Goal: Task Accomplishment & Management: Manage account settings

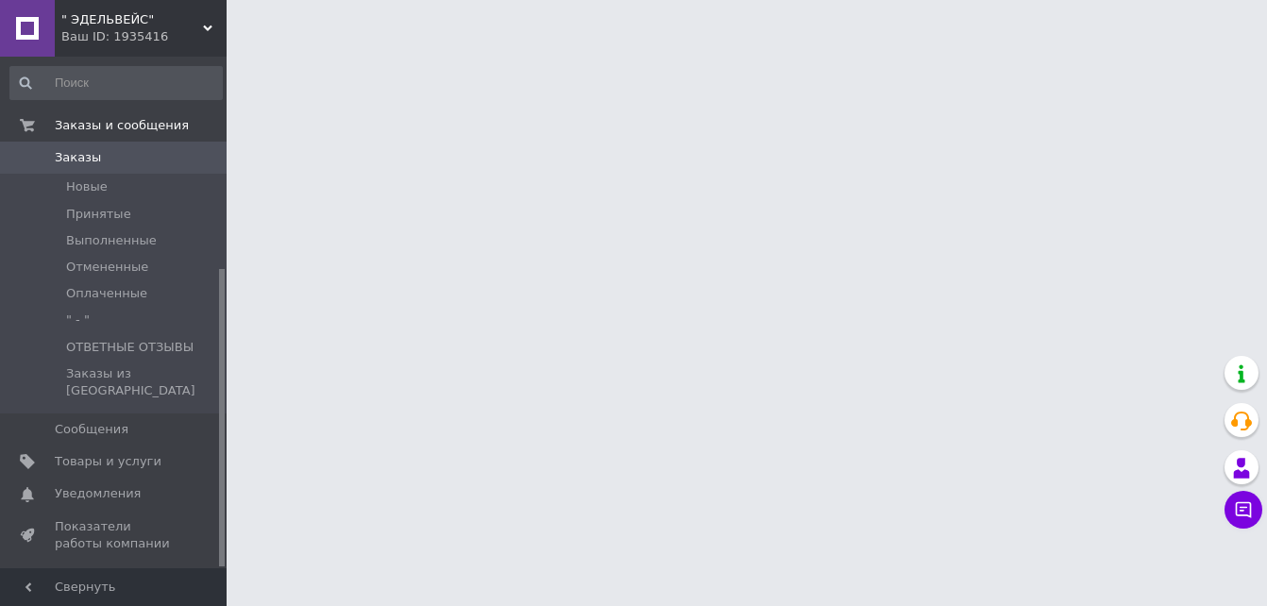
scroll to position [363, 0]
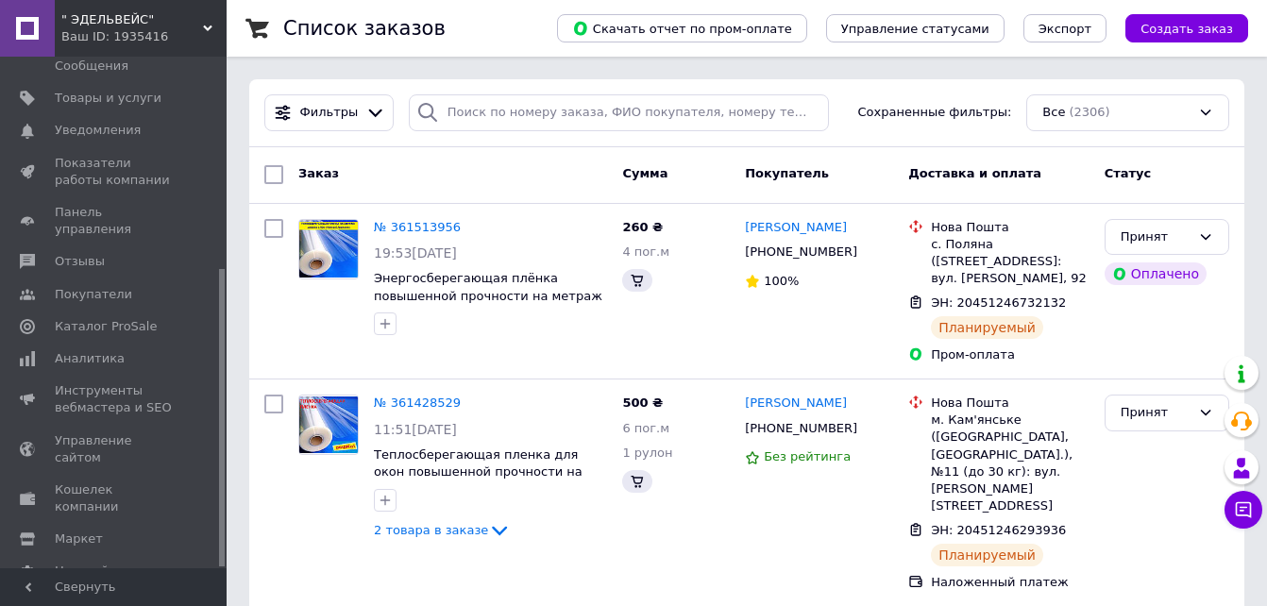
click at [173, 16] on span "" ЭДЕЛЬВЕЙС"" at bounding box center [132, 19] width 142 height 17
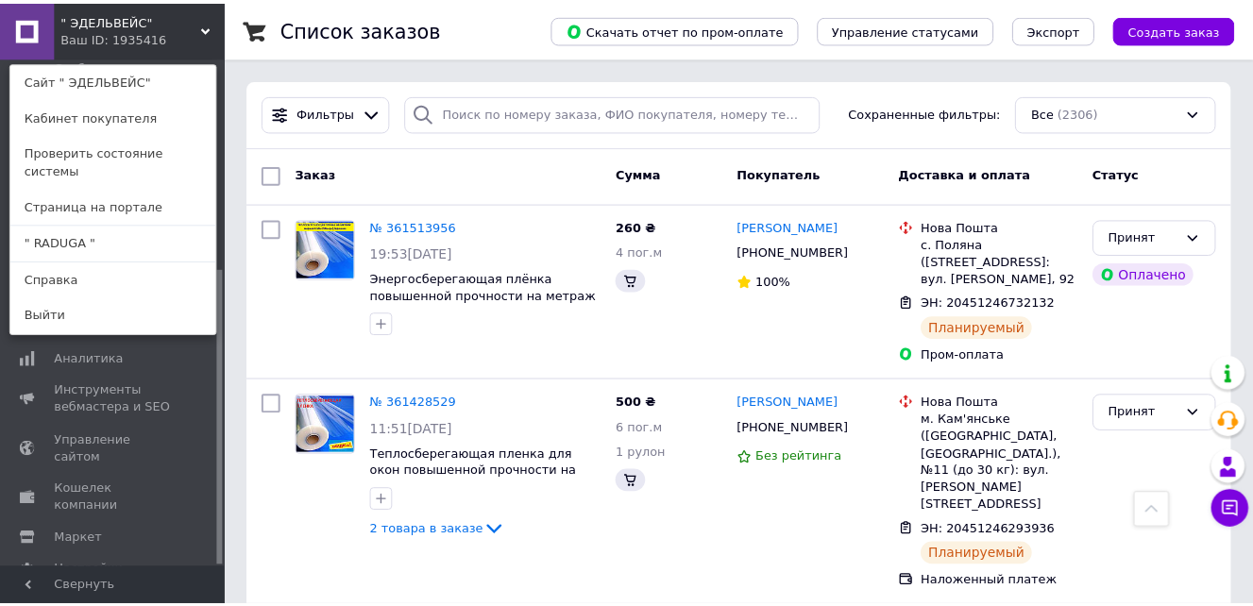
scroll to position [661, 0]
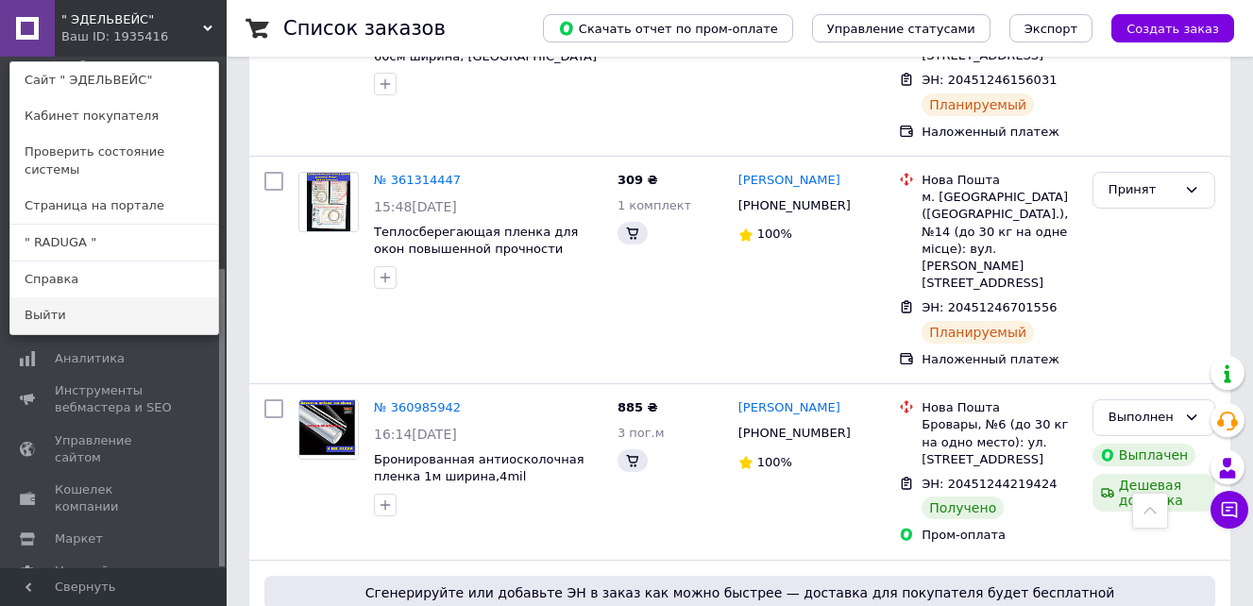
click at [45, 297] on link "Выйти" at bounding box center [114, 315] width 208 height 36
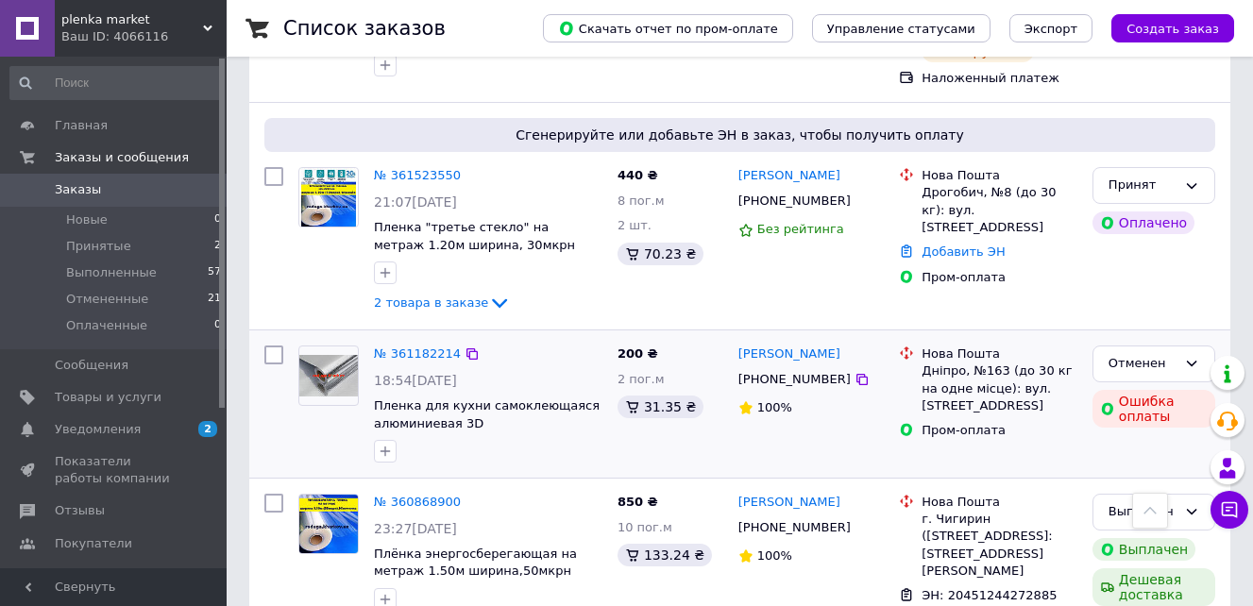
scroll to position [378, 0]
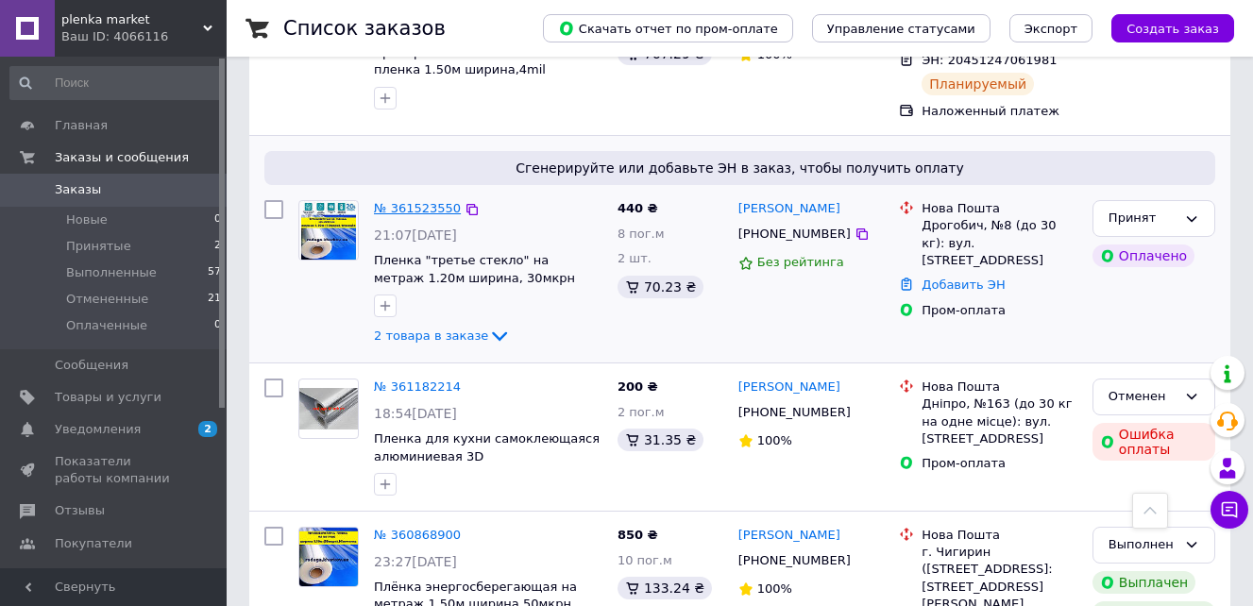
click at [403, 207] on link "№ 361523550" at bounding box center [417, 208] width 87 height 14
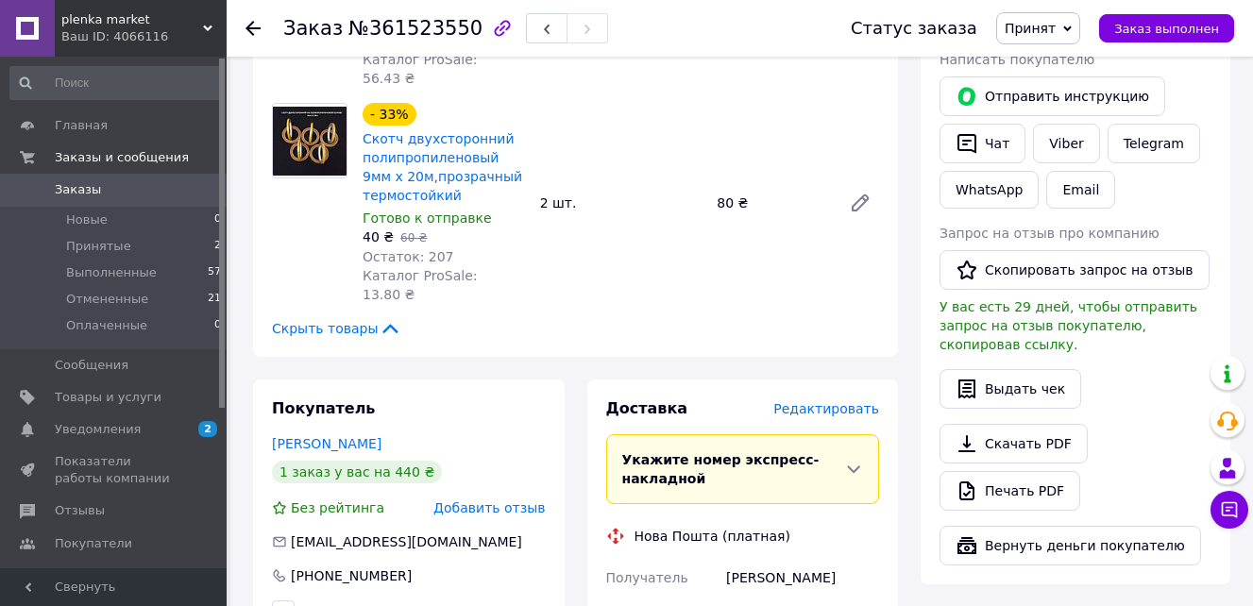
scroll to position [661, 0]
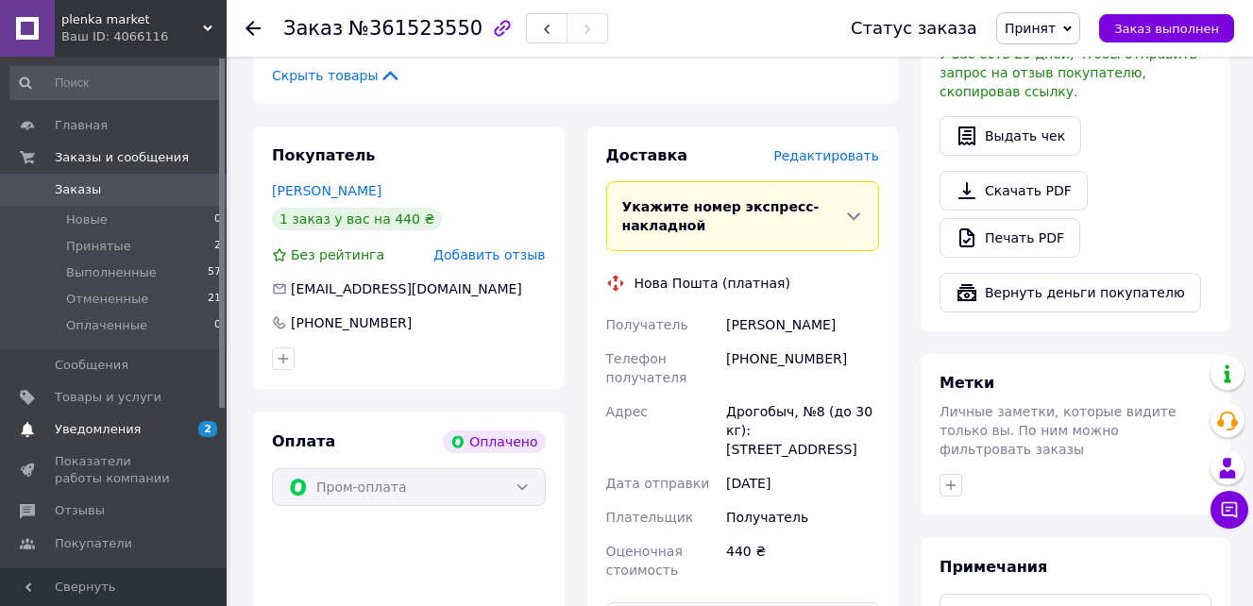
click at [83, 428] on span "Уведомления" at bounding box center [98, 429] width 86 height 17
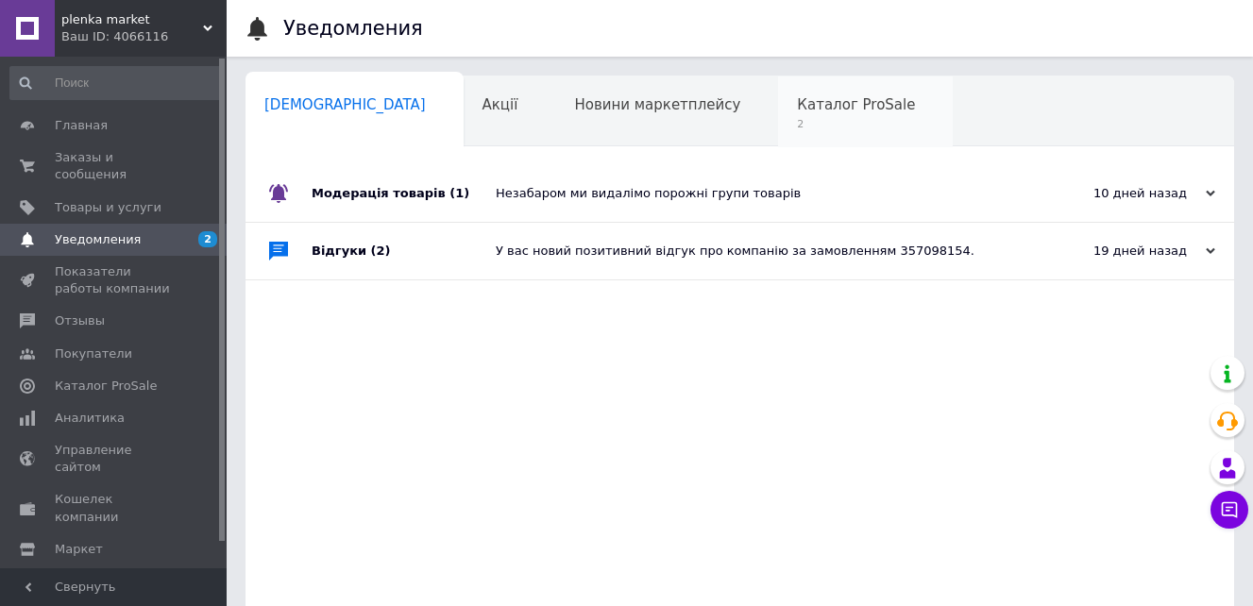
click at [797, 107] on span "Каталог ProSale" at bounding box center [856, 104] width 118 height 17
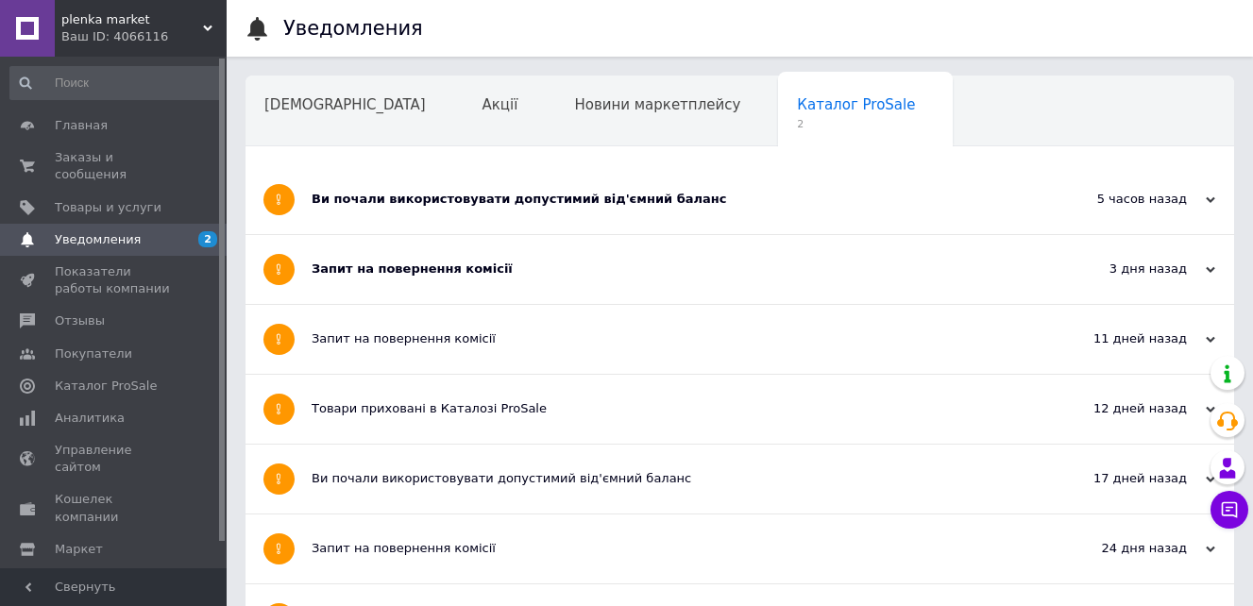
click at [167, 24] on span "plenka market" at bounding box center [132, 19] width 142 height 17
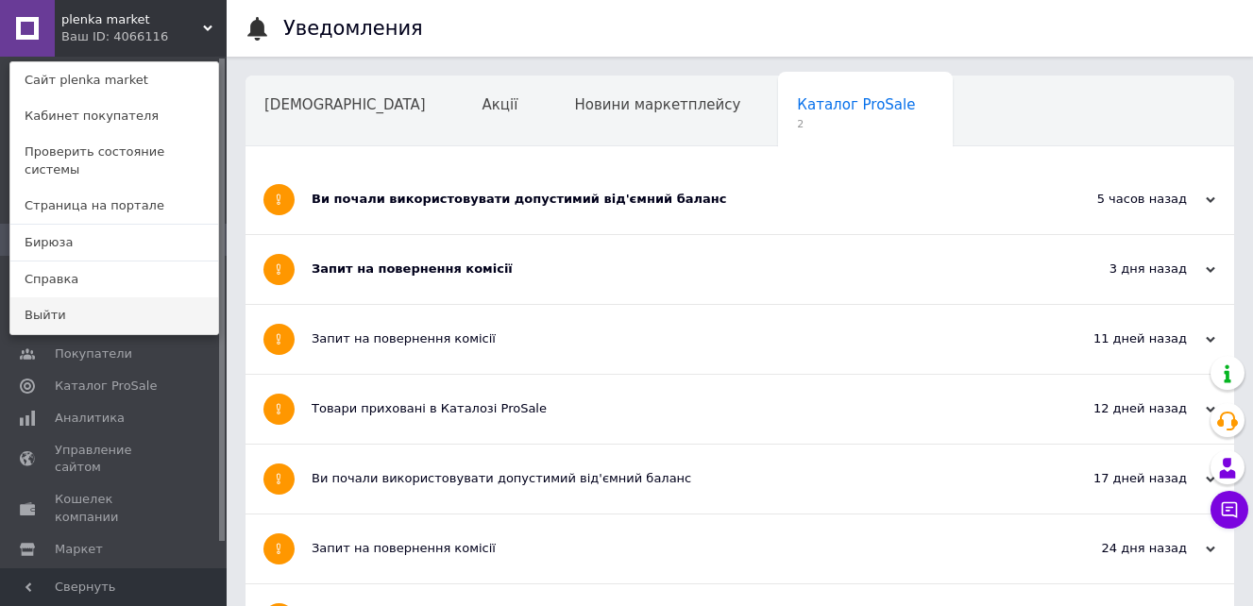
click at [49, 297] on link "Выйти" at bounding box center [114, 315] width 208 height 36
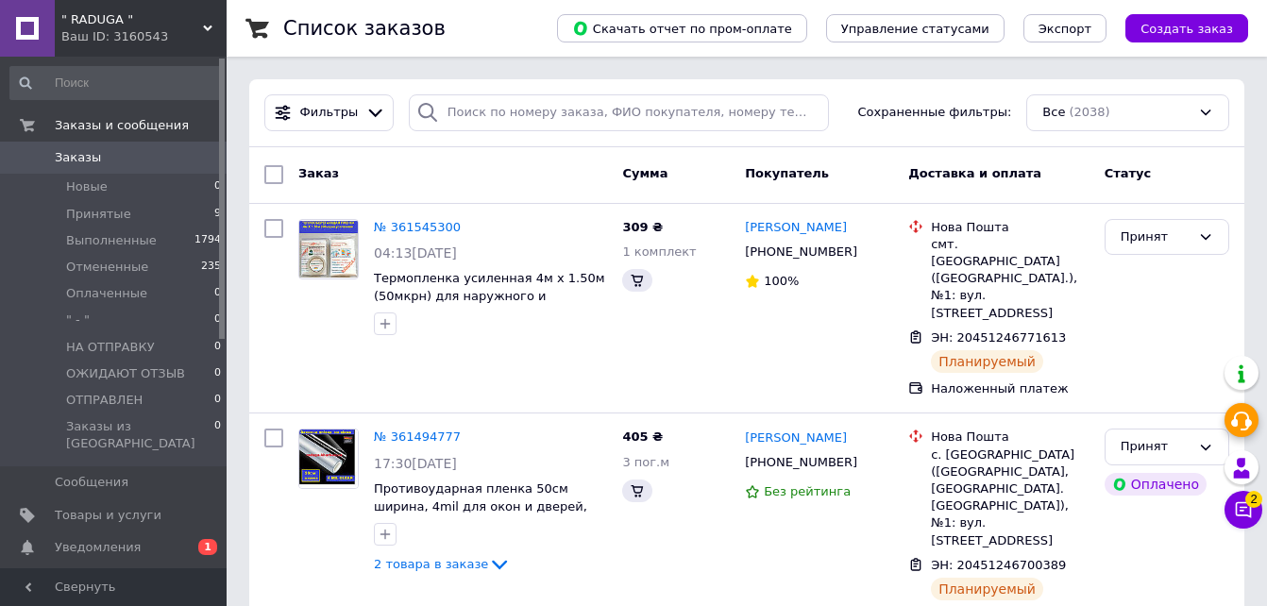
click at [1234, 513] on icon at bounding box center [1243, 509] width 19 height 19
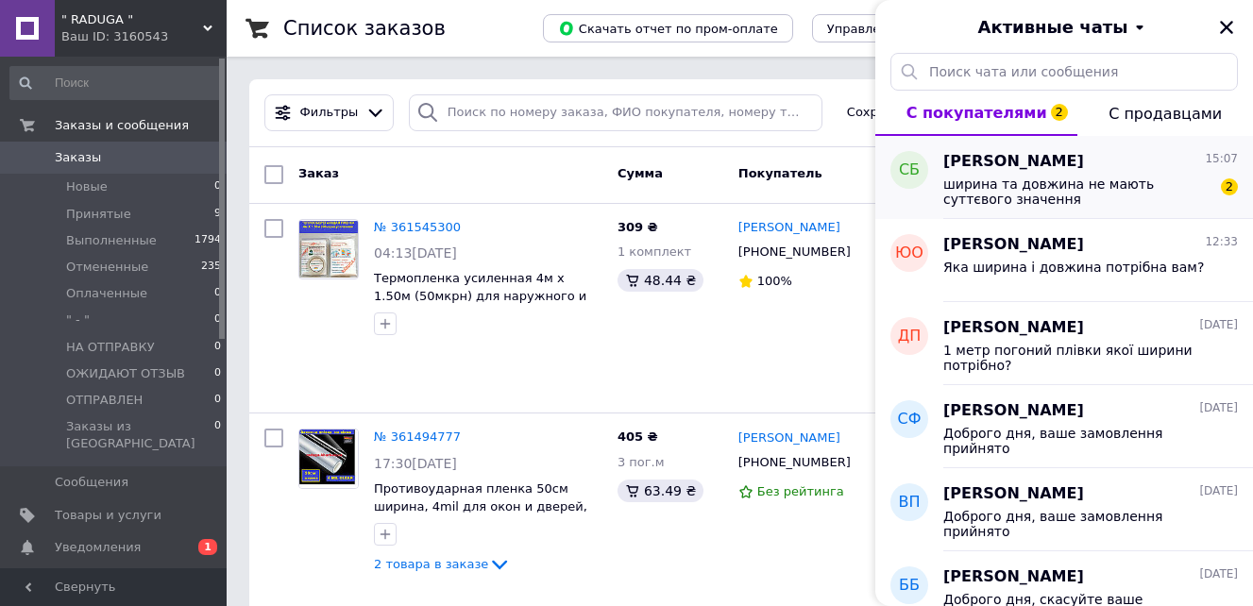
click at [1032, 181] on span "ширина та довжина не мають суттєвого значення" at bounding box center [1077, 192] width 268 height 30
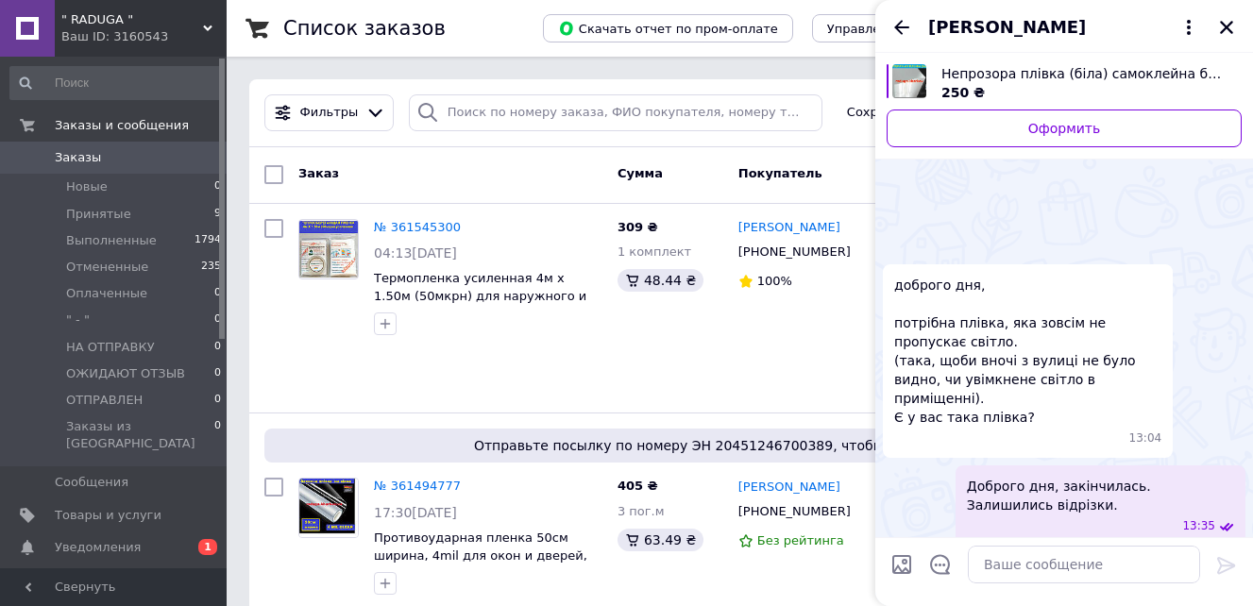
scroll to position [760, 0]
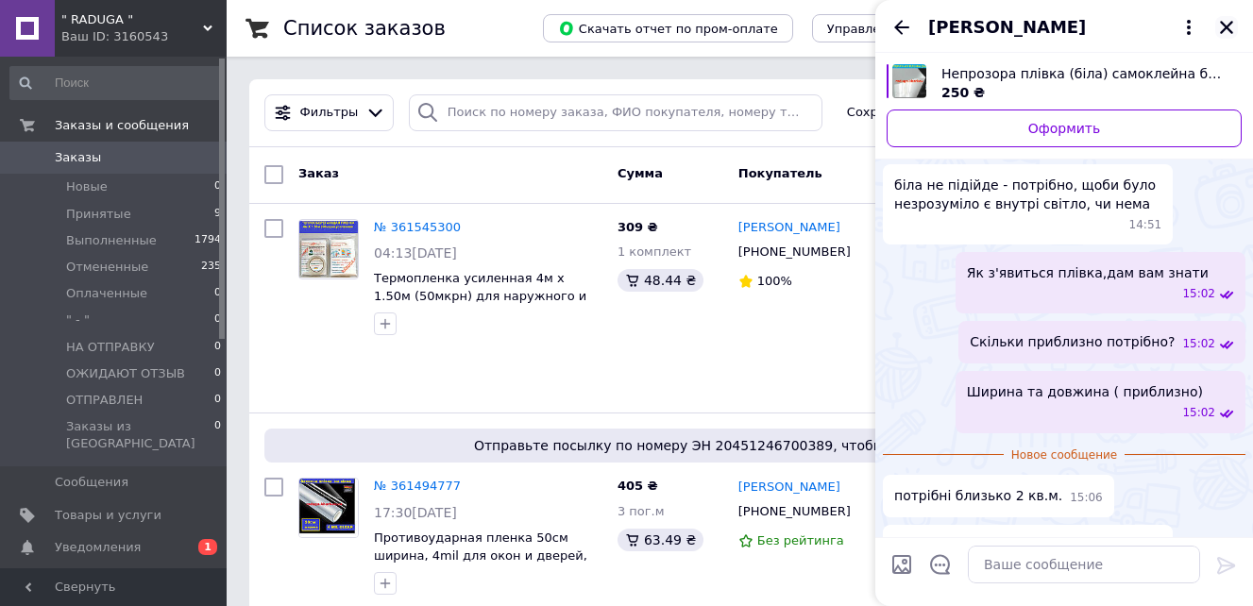
click at [1226, 30] on icon "Закрыть" at bounding box center [1226, 27] width 17 height 17
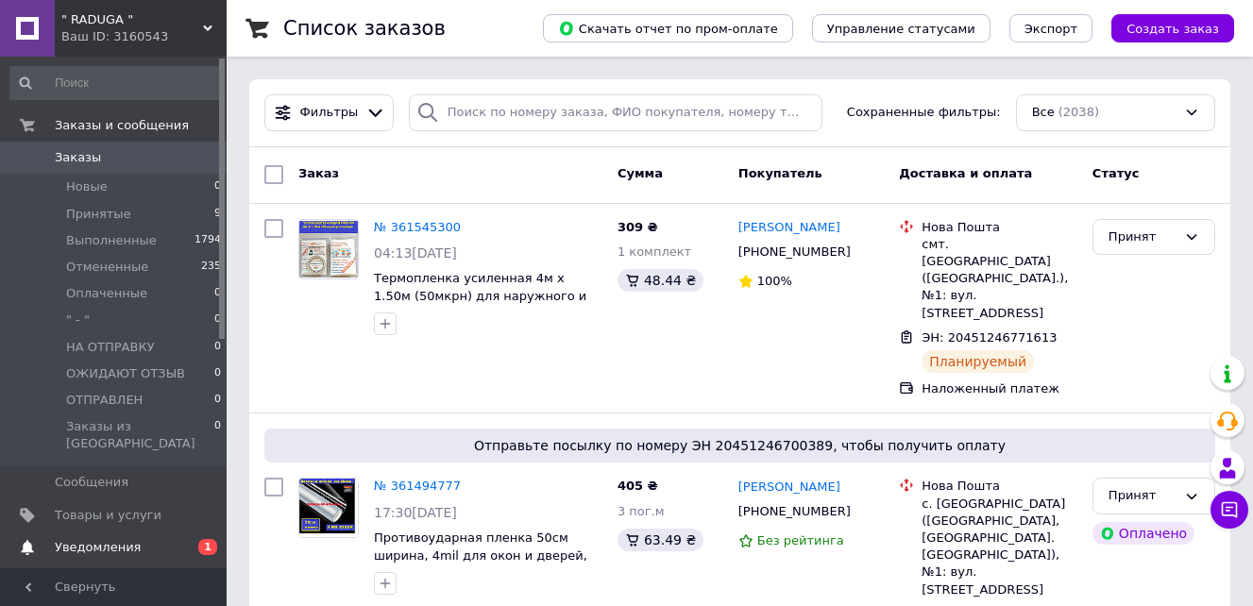
click at [94, 539] on span "Уведомления" at bounding box center [98, 547] width 86 height 17
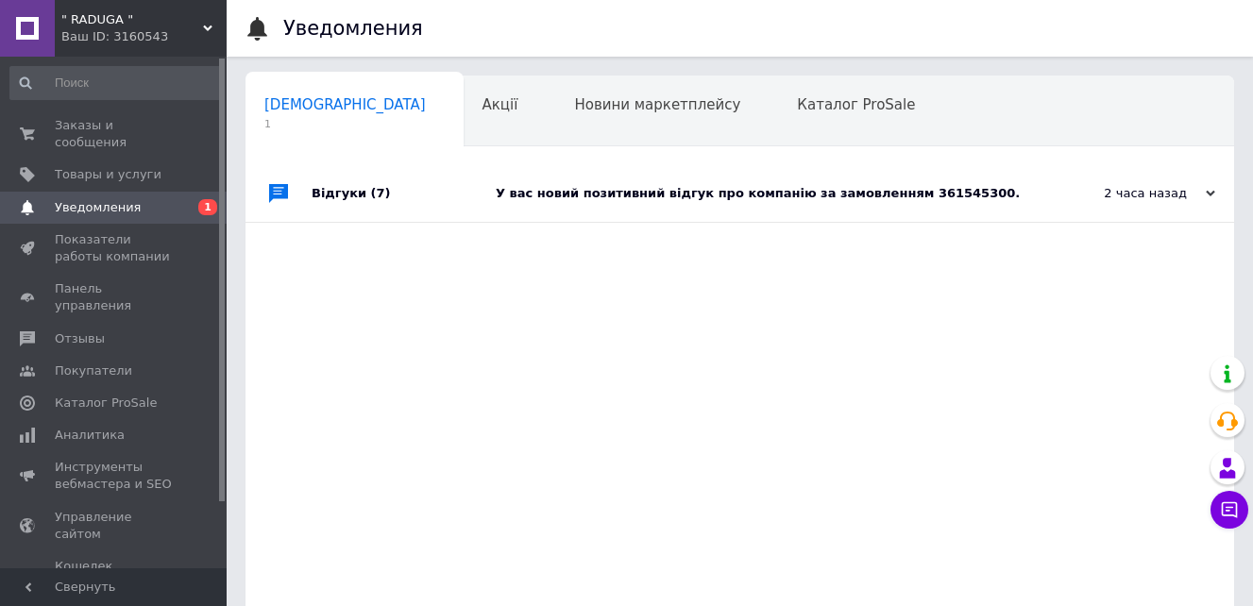
click at [698, 191] on div "У вас новий позитивний відгук про компанію за замовленням 361545300." at bounding box center [761, 193] width 531 height 17
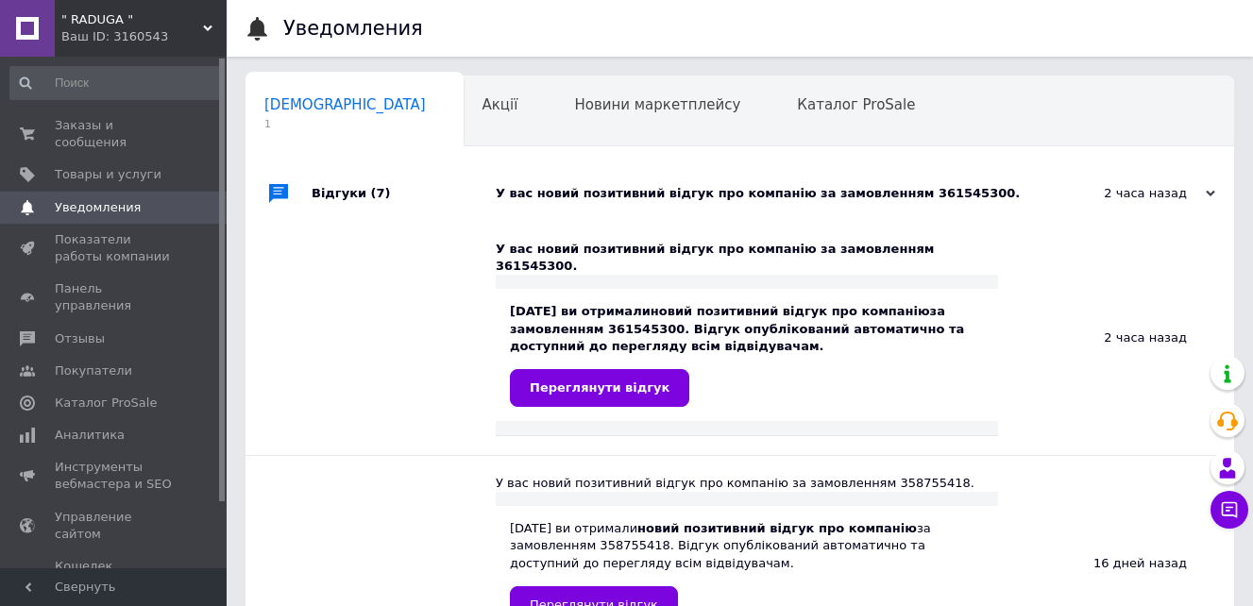
click at [698, 191] on div "У вас новий позитивний відгук про компанію за замовленням 361545300." at bounding box center [761, 193] width 531 height 17
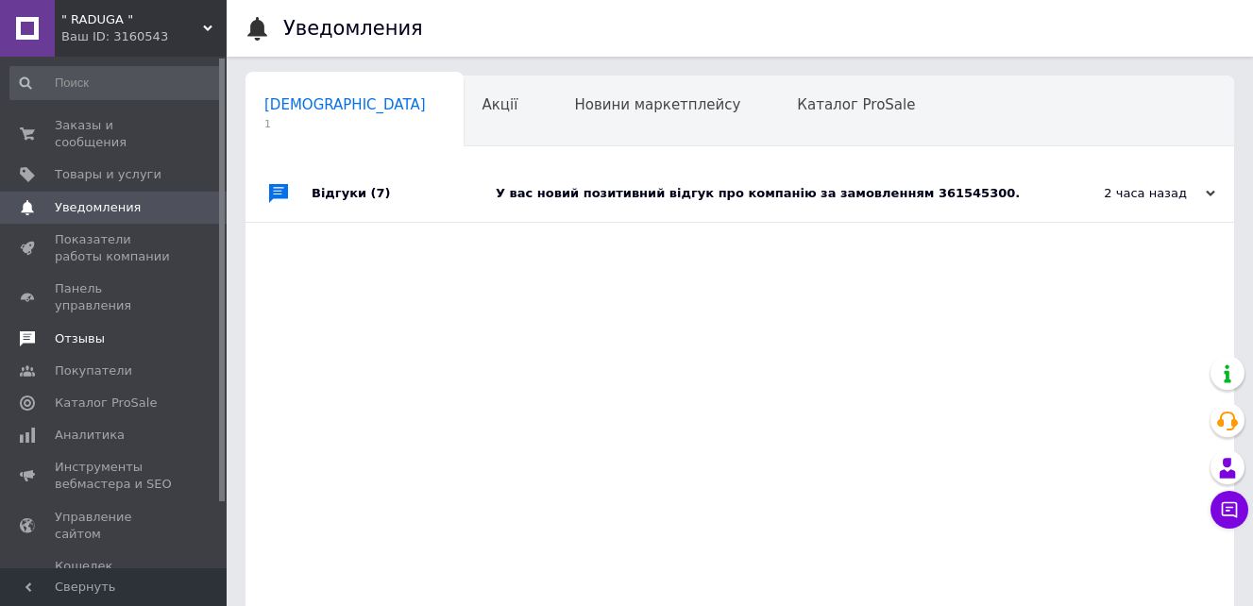
click at [81, 330] on span "Отзывы" at bounding box center [80, 338] width 50 height 17
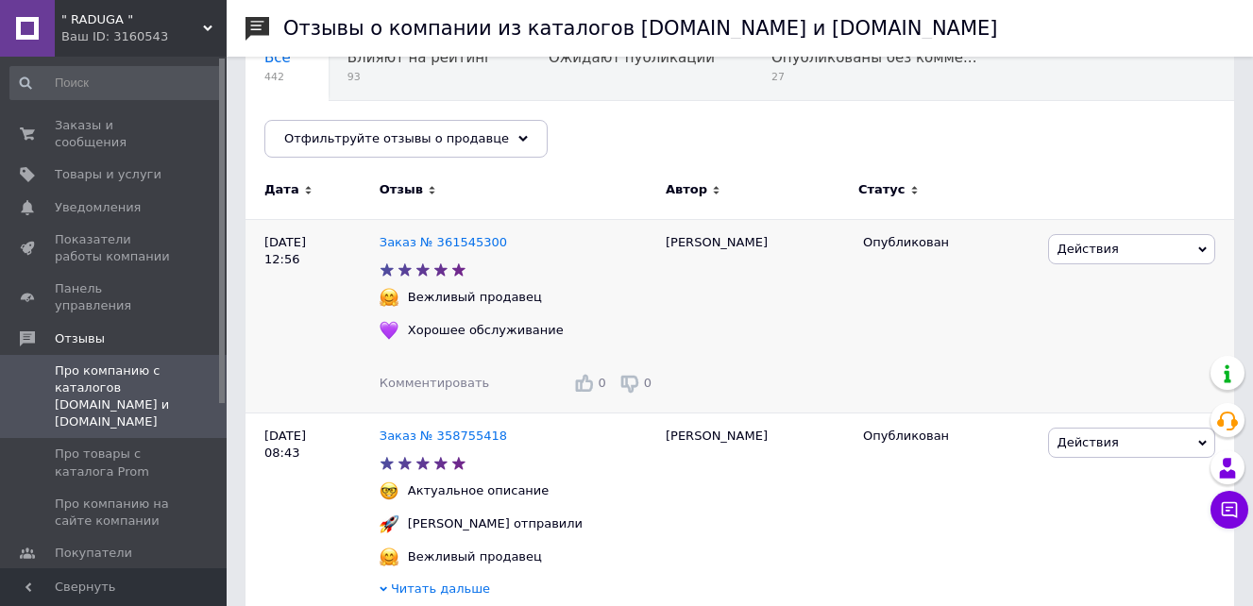
scroll to position [189, 0]
click at [423, 244] on link "Заказ № 361545300" at bounding box center [442, 241] width 127 height 14
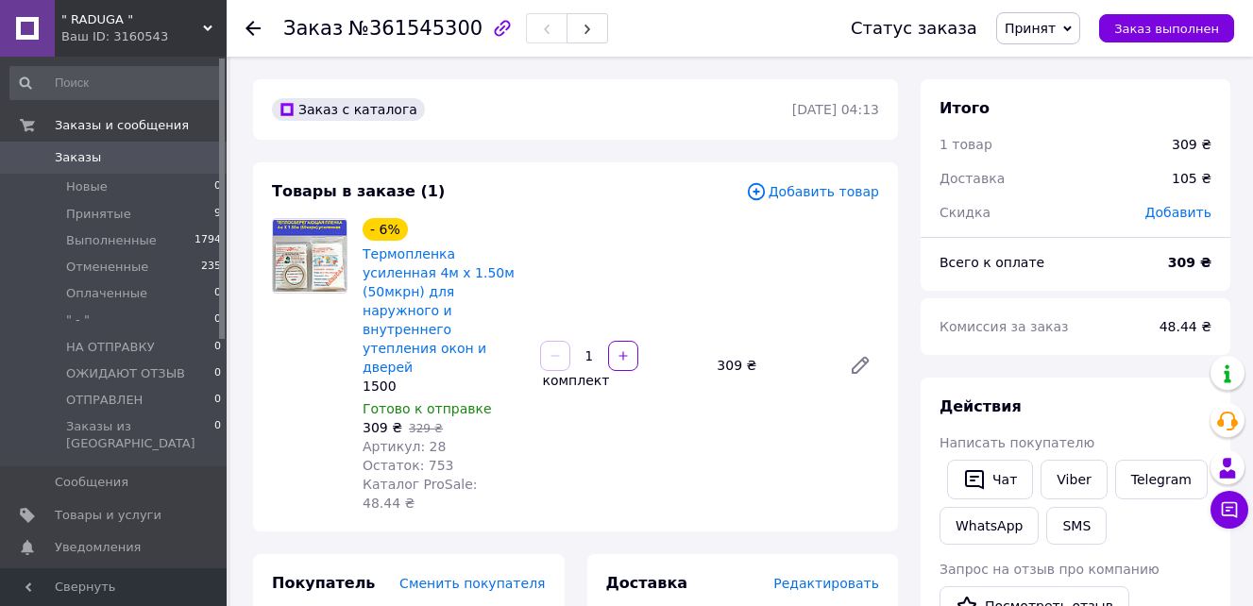
click at [244, 31] on div "Заказ №361545300 Статус заказа Принят Выполнен Отменен Оплаченный " - " НА ОТПР…" at bounding box center [740, 28] width 1026 height 57
click at [151, 19] on span "" RADUGA "" at bounding box center [132, 19] width 142 height 17
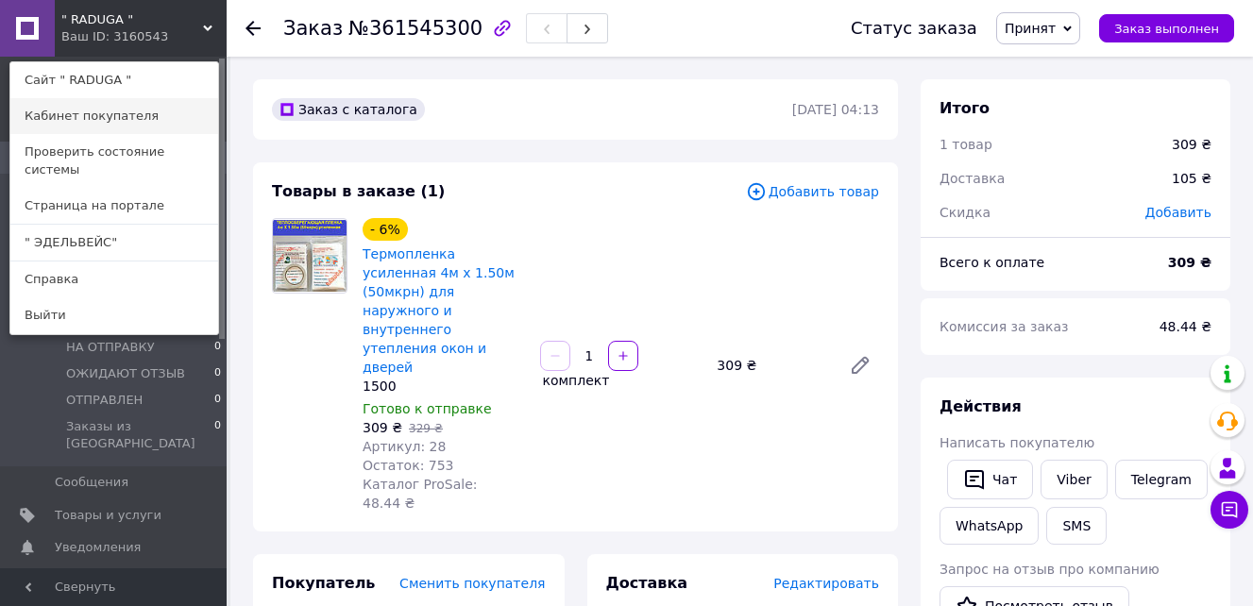
click at [95, 118] on link "Кабинет покупателя" at bounding box center [114, 116] width 208 height 36
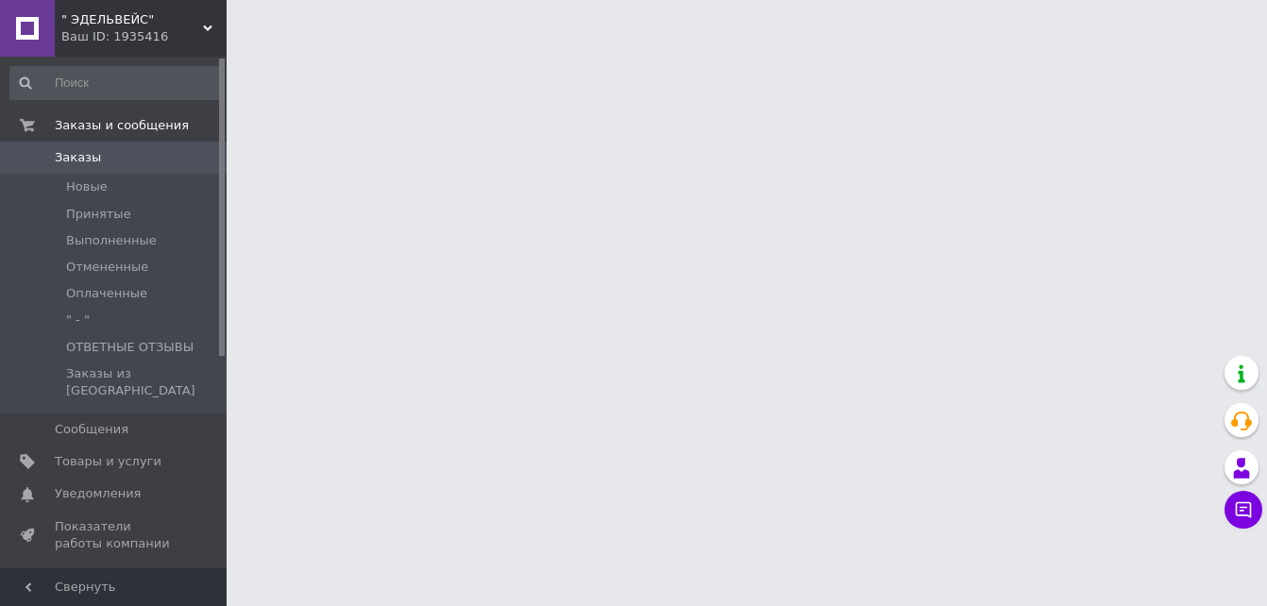
click at [177, 28] on div "Ваш ID: 1935416" at bounding box center [143, 36] width 165 height 17
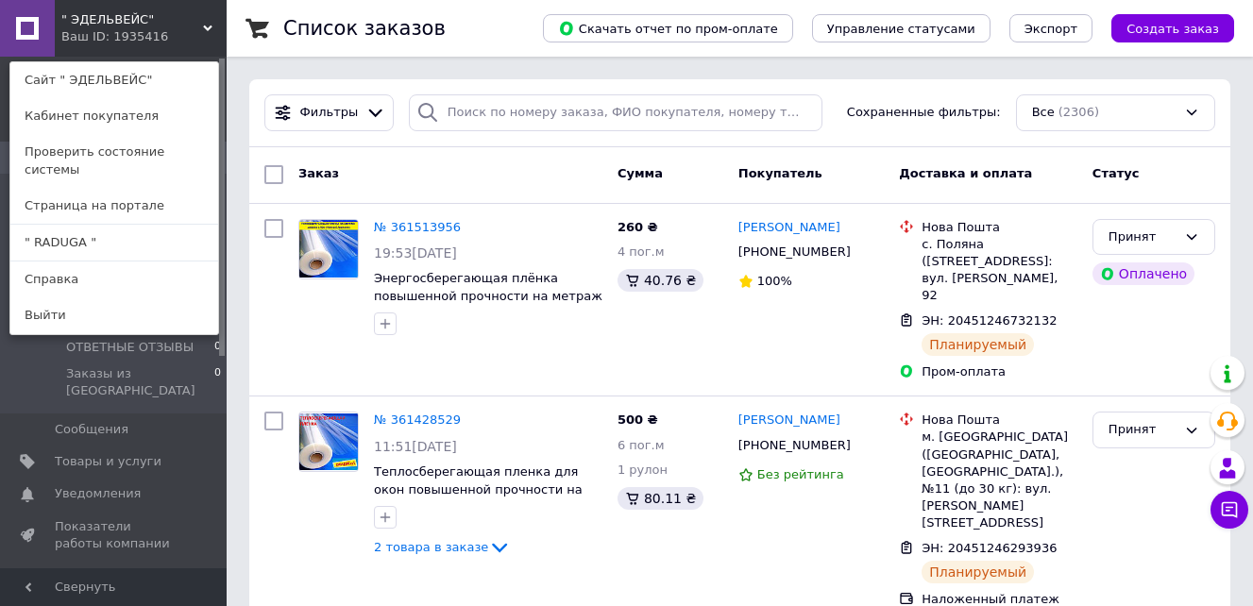
click at [88, 121] on link "Кабинет покупателя" at bounding box center [114, 116] width 208 height 36
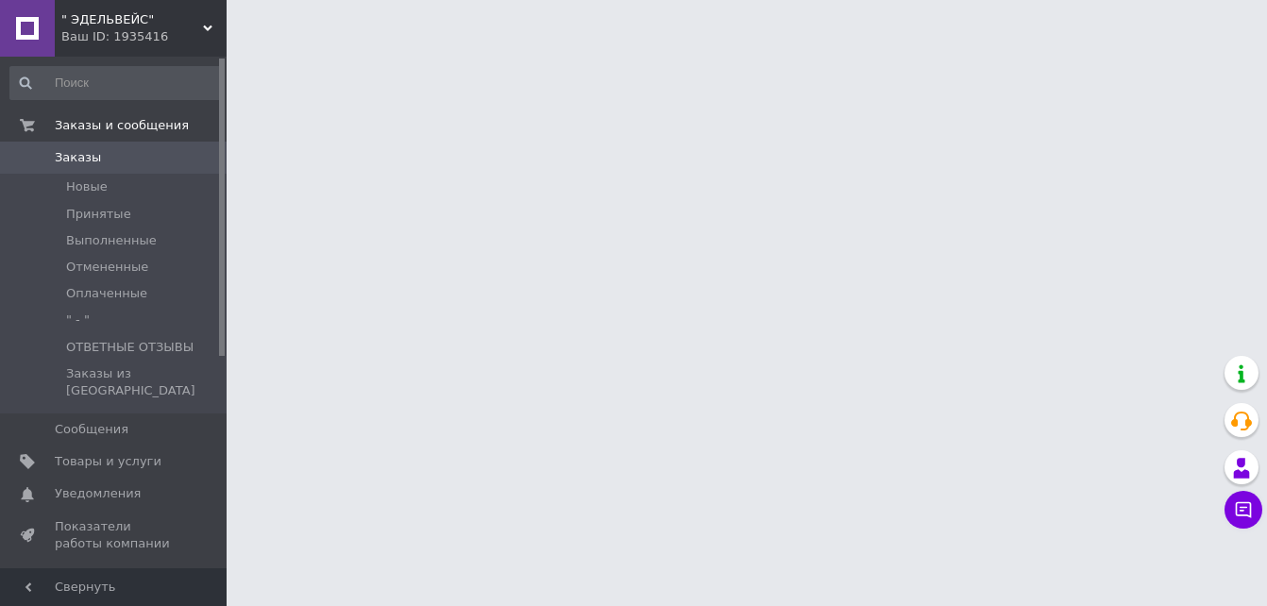
click at [181, 32] on div "Ваш ID: 1935416" at bounding box center [143, 36] width 165 height 17
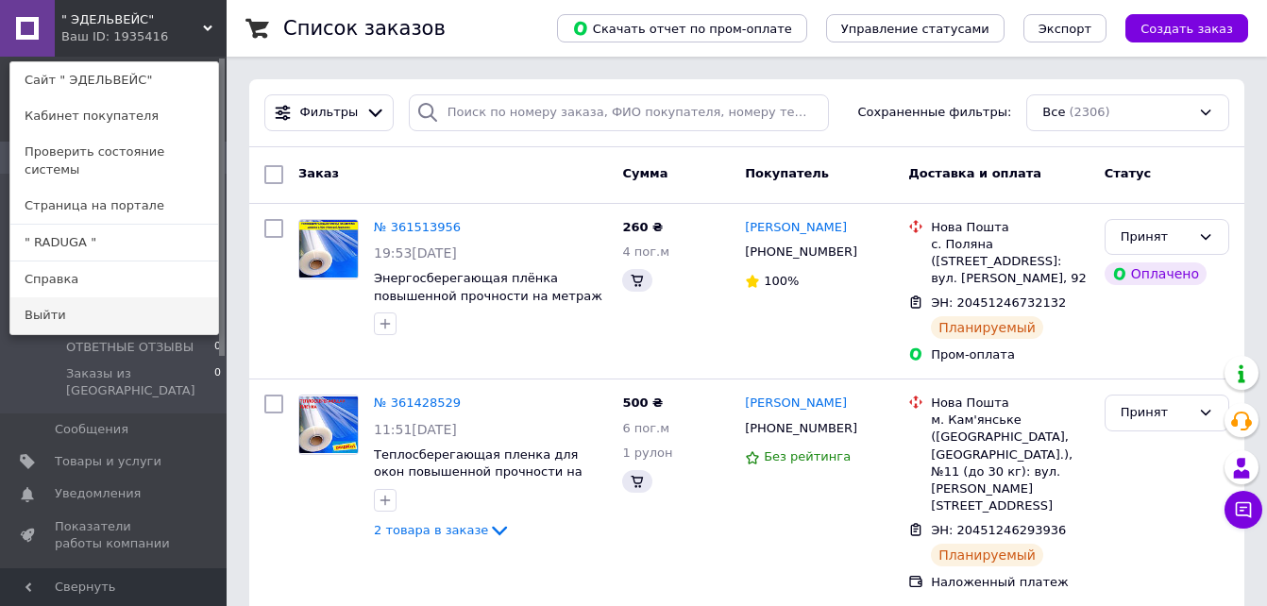
click at [41, 297] on link "Выйти" at bounding box center [114, 315] width 208 height 36
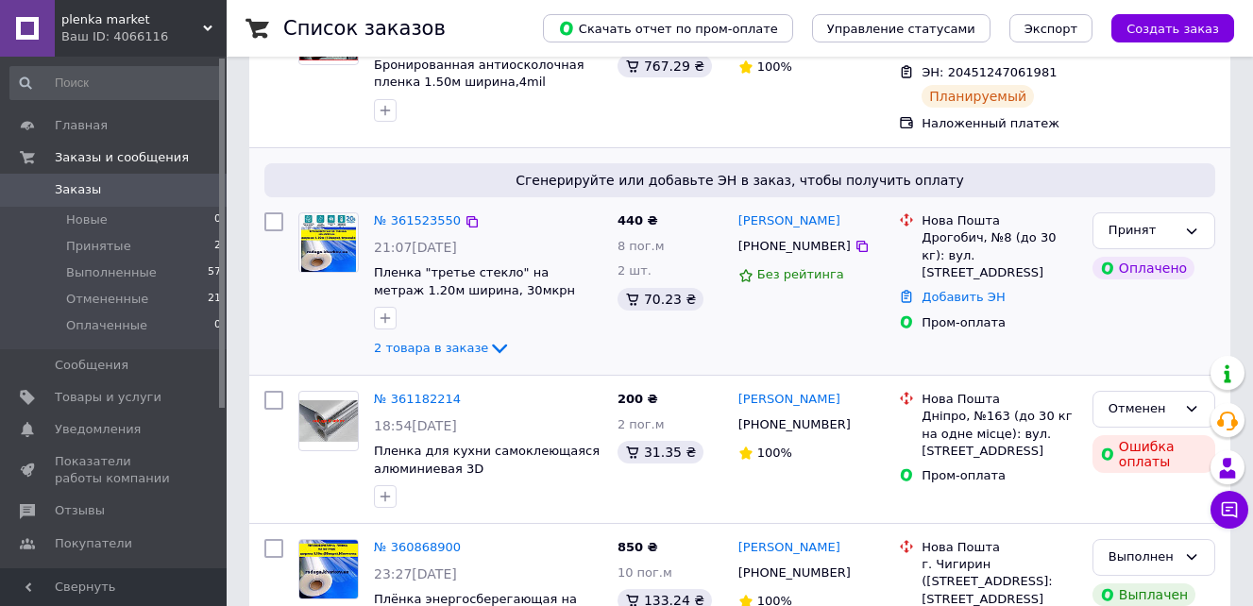
scroll to position [378, 0]
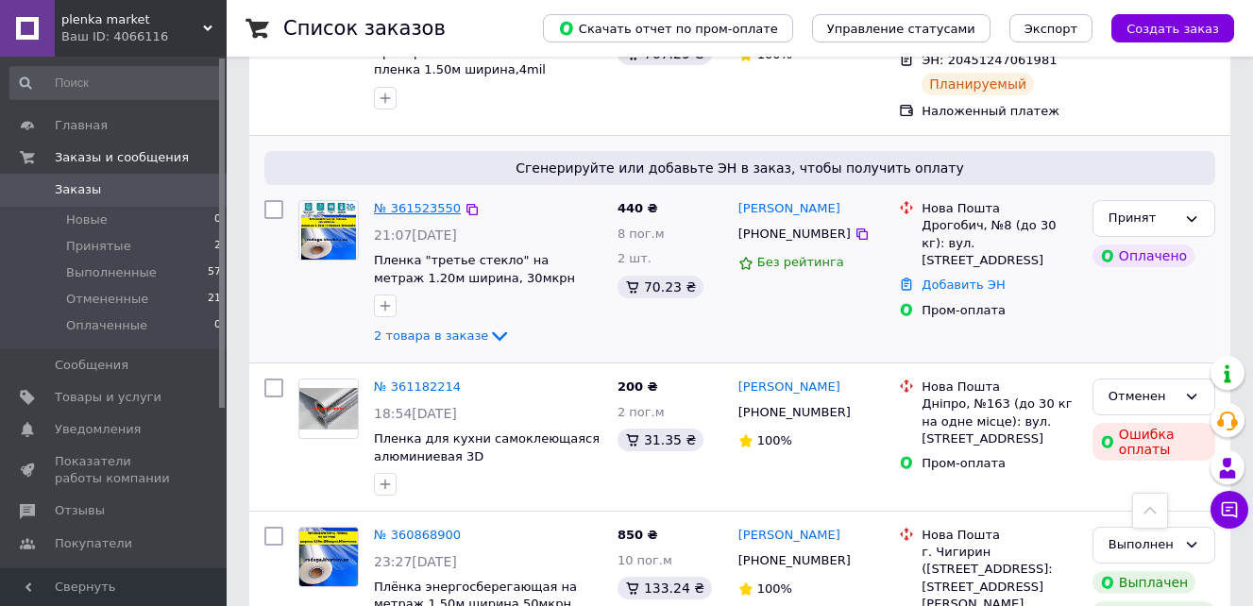
click at [410, 209] on link "№ 361523550" at bounding box center [417, 208] width 87 height 14
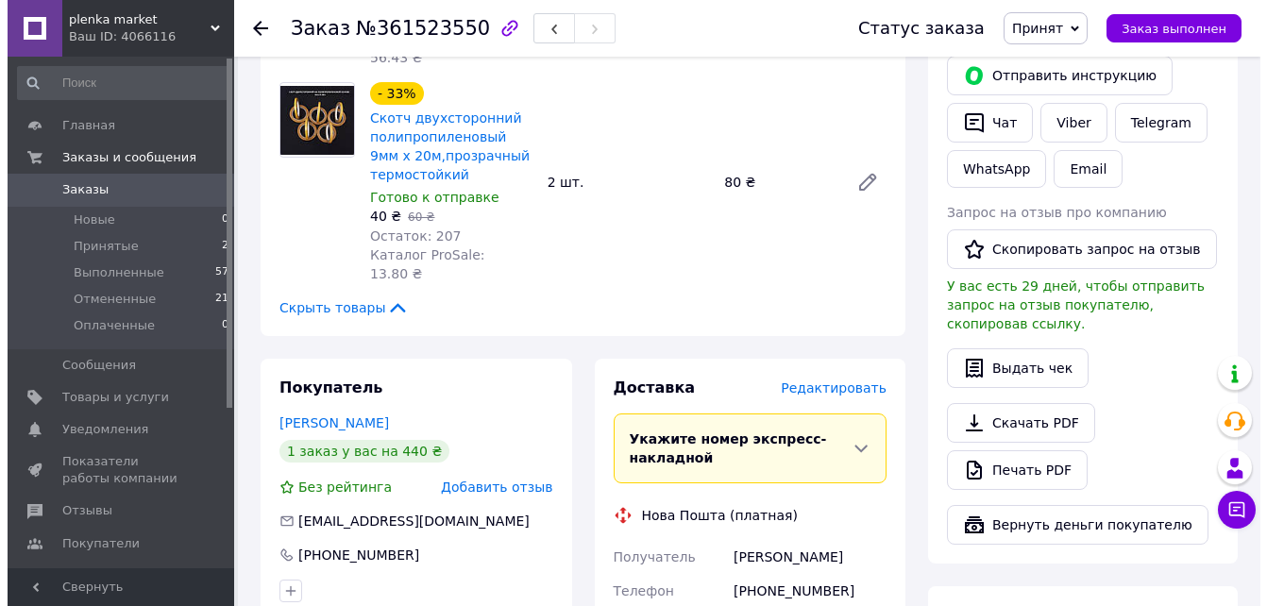
scroll to position [472, 0]
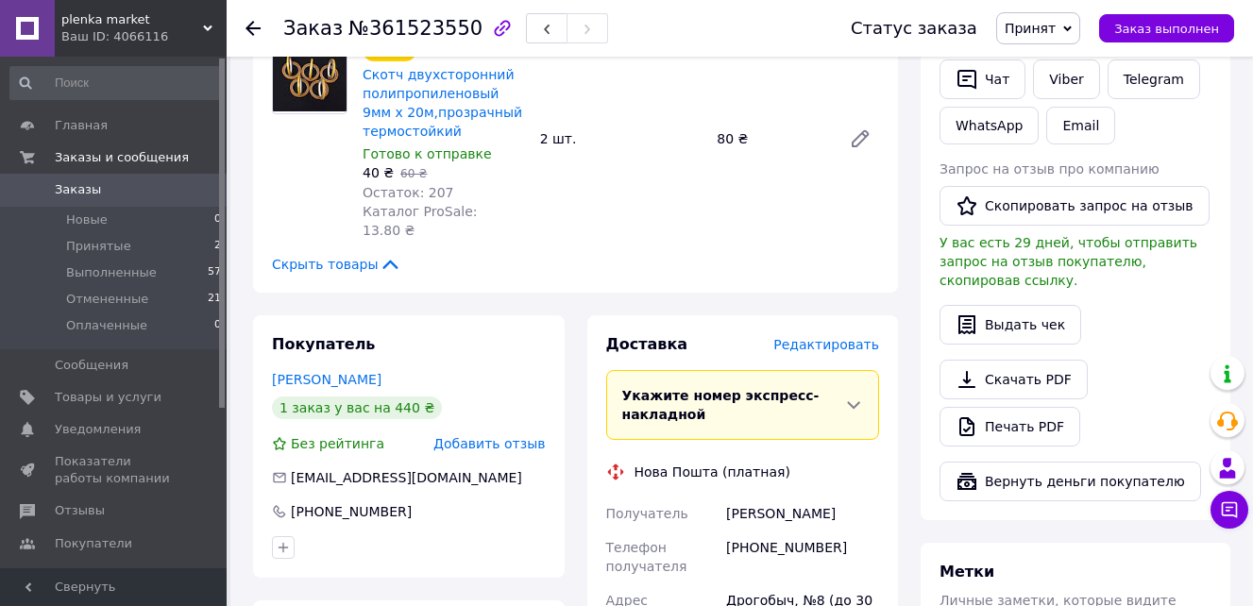
click at [815, 337] on span "Редактировать" at bounding box center [826, 344] width 106 height 15
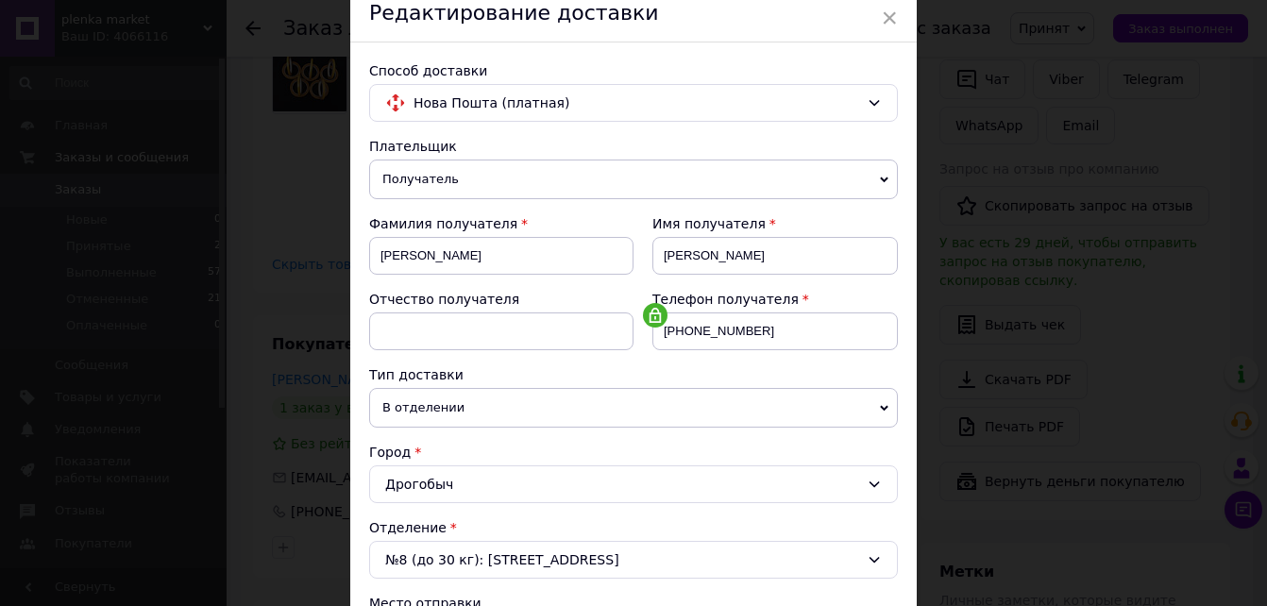
scroll to position [0, 0]
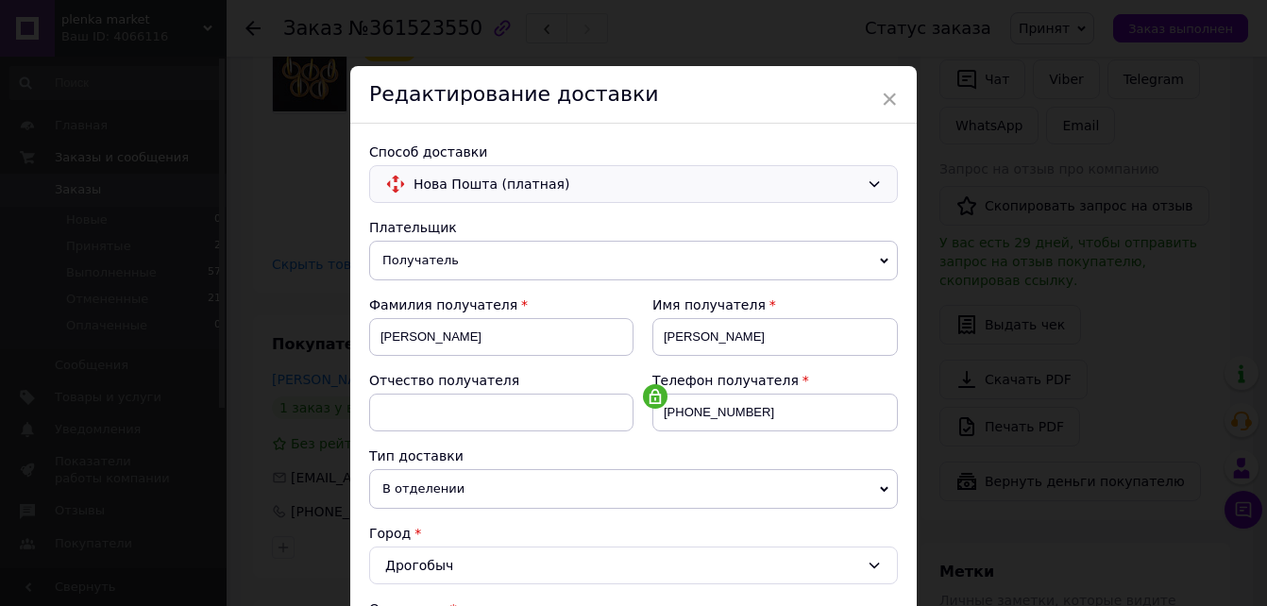
click at [867, 190] on icon at bounding box center [874, 184] width 15 height 15
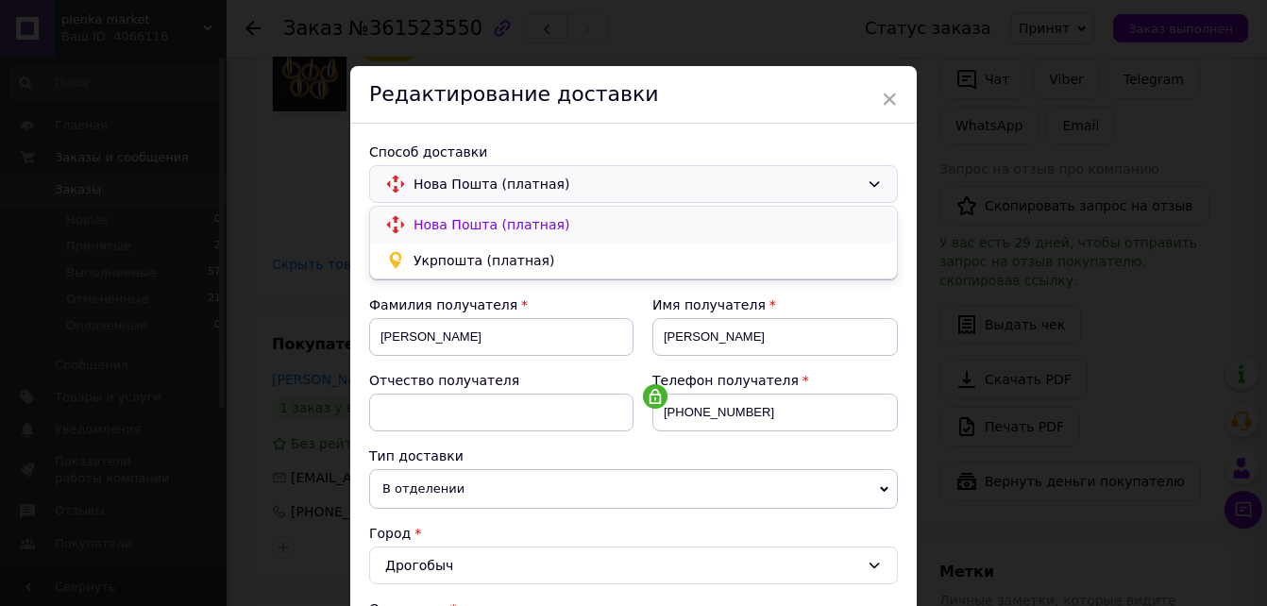
click at [530, 229] on span "Нова Пошта (платная)" at bounding box center [647, 224] width 468 height 19
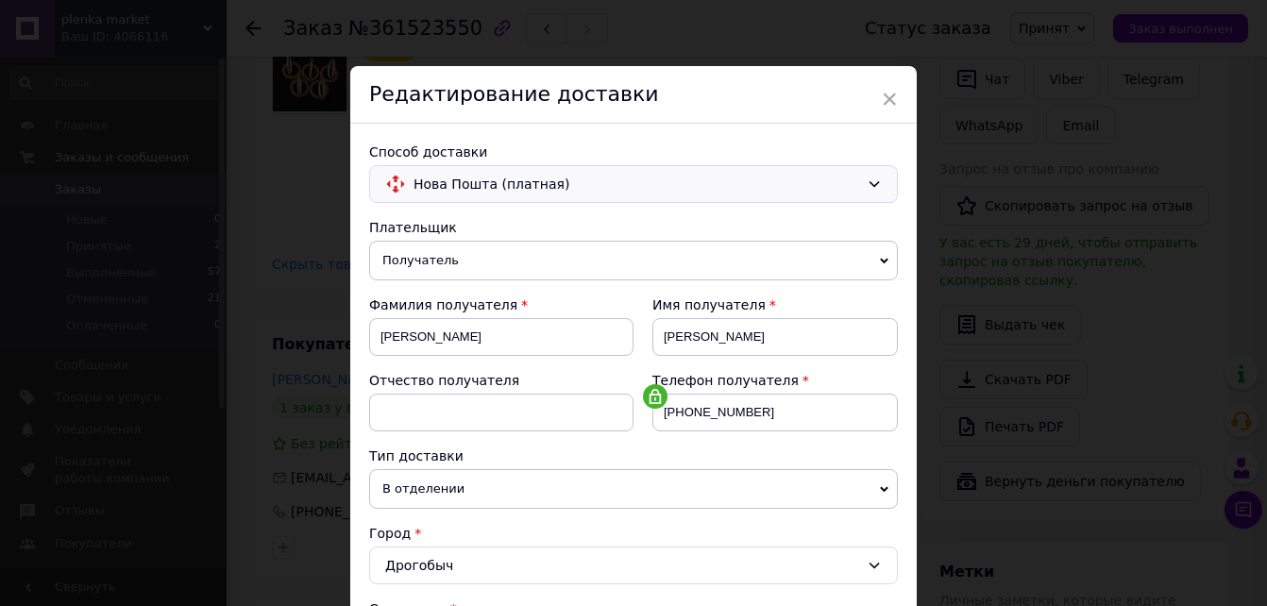
click at [490, 186] on span "Нова Пошта (платная)" at bounding box center [636, 184] width 446 height 21
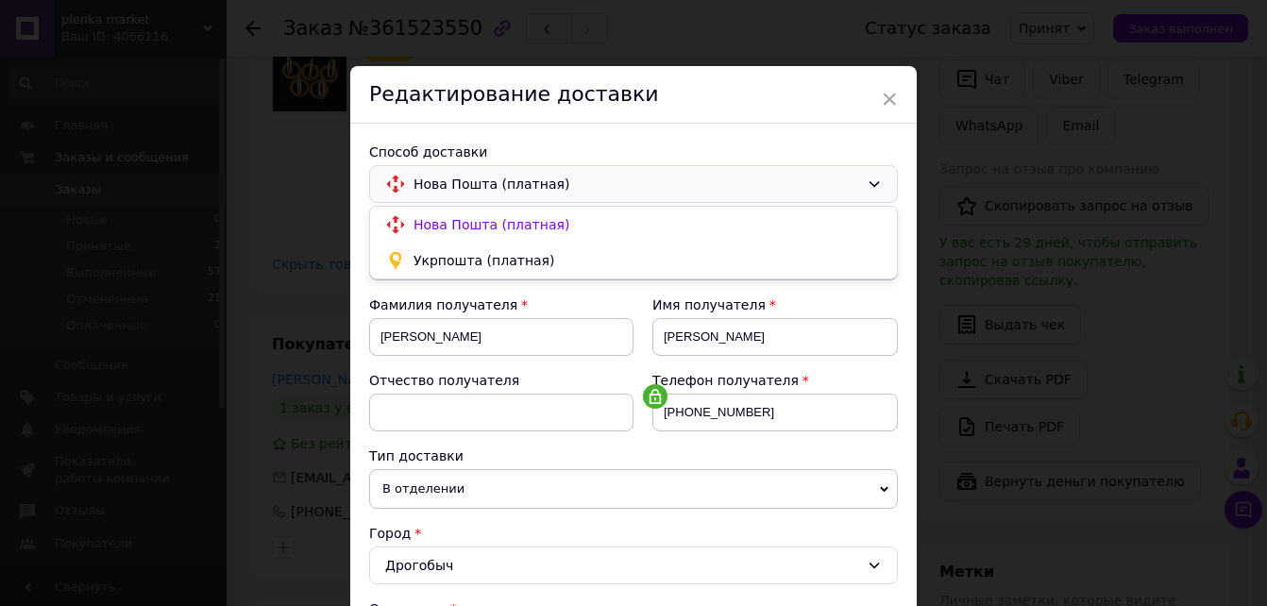
click at [490, 186] on span "Нова Пошта (платная)" at bounding box center [636, 184] width 446 height 21
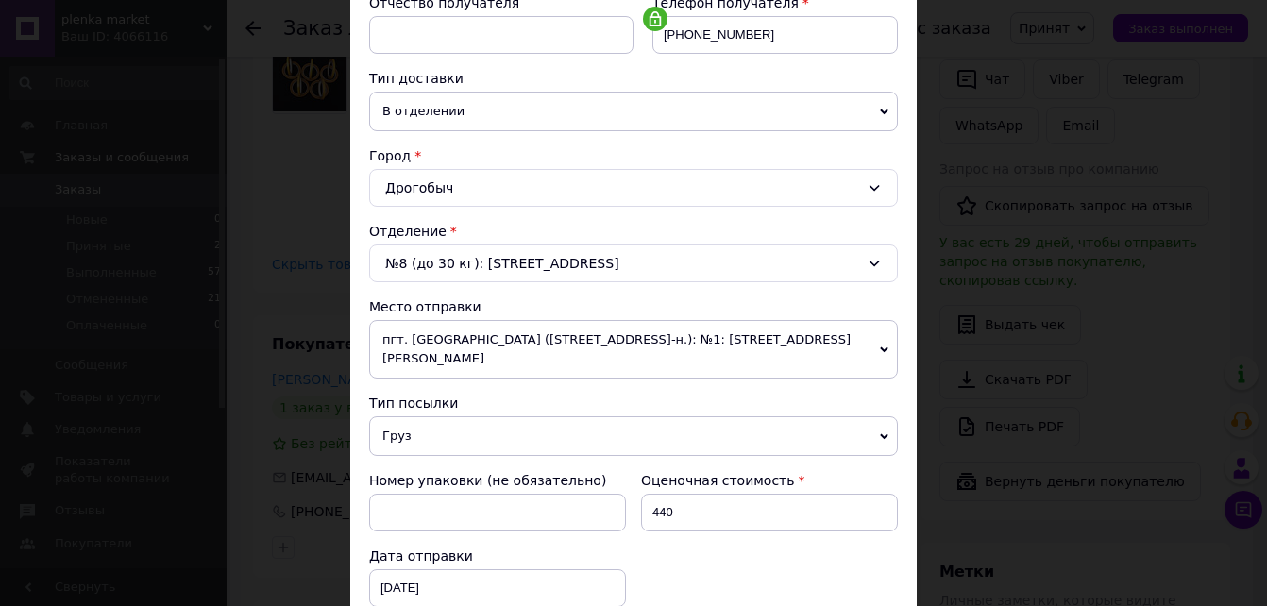
scroll to position [472, 0]
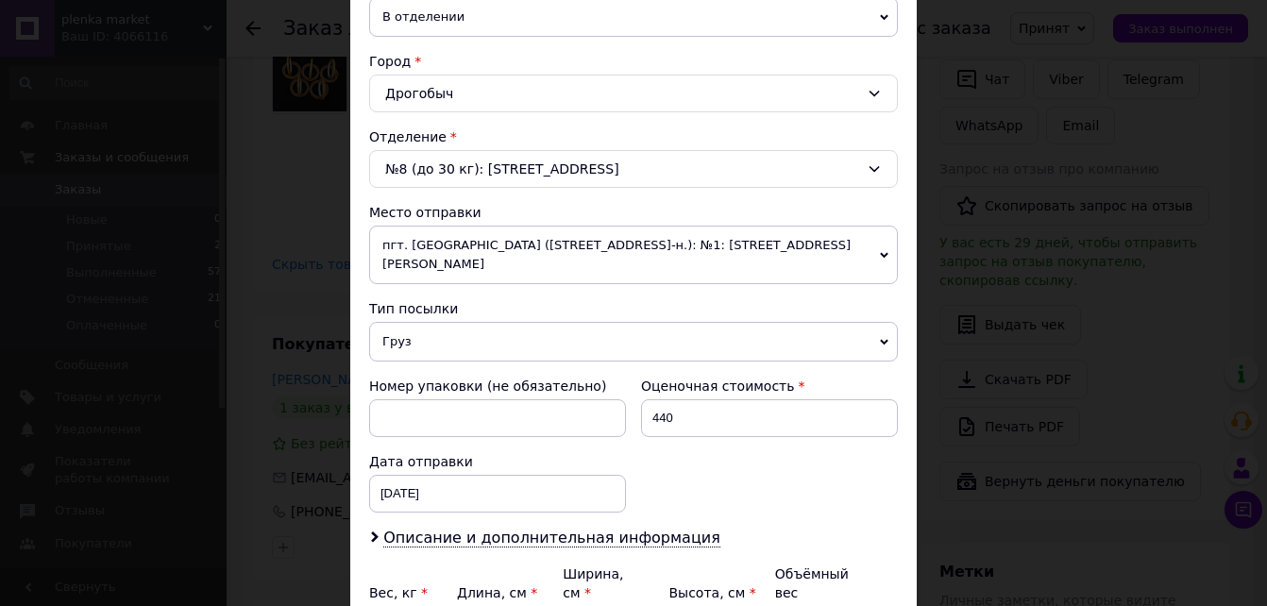
click at [883, 252] on icon at bounding box center [884, 255] width 8 height 6
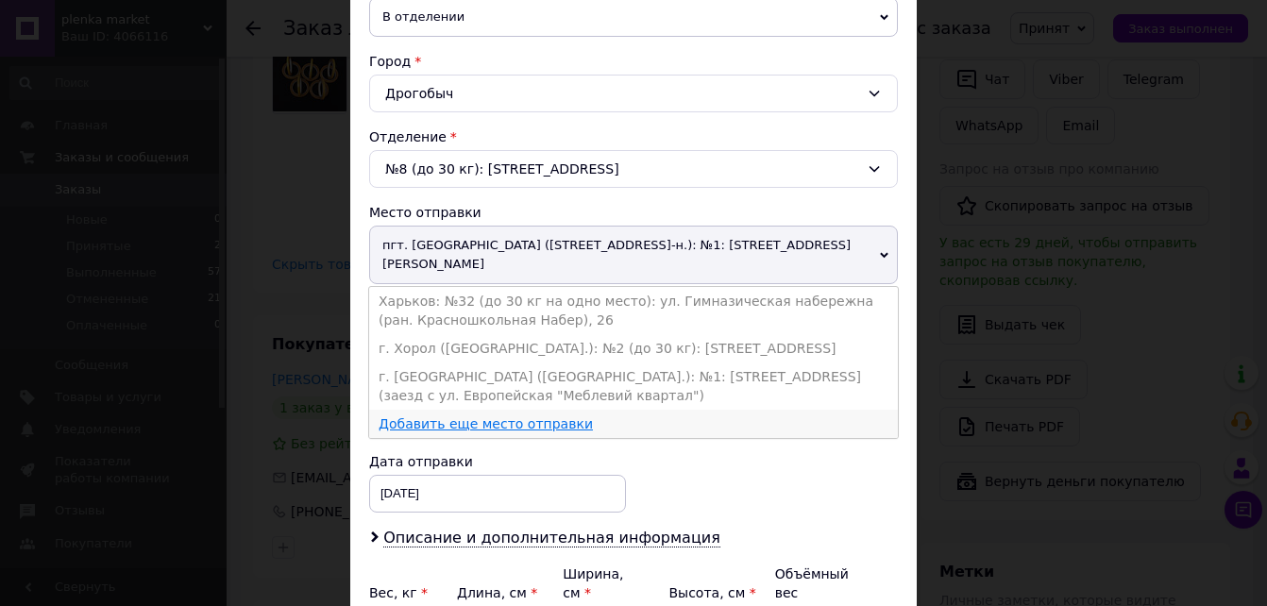
click at [460, 416] on link "Добавить еще место отправки" at bounding box center [486, 423] width 214 height 15
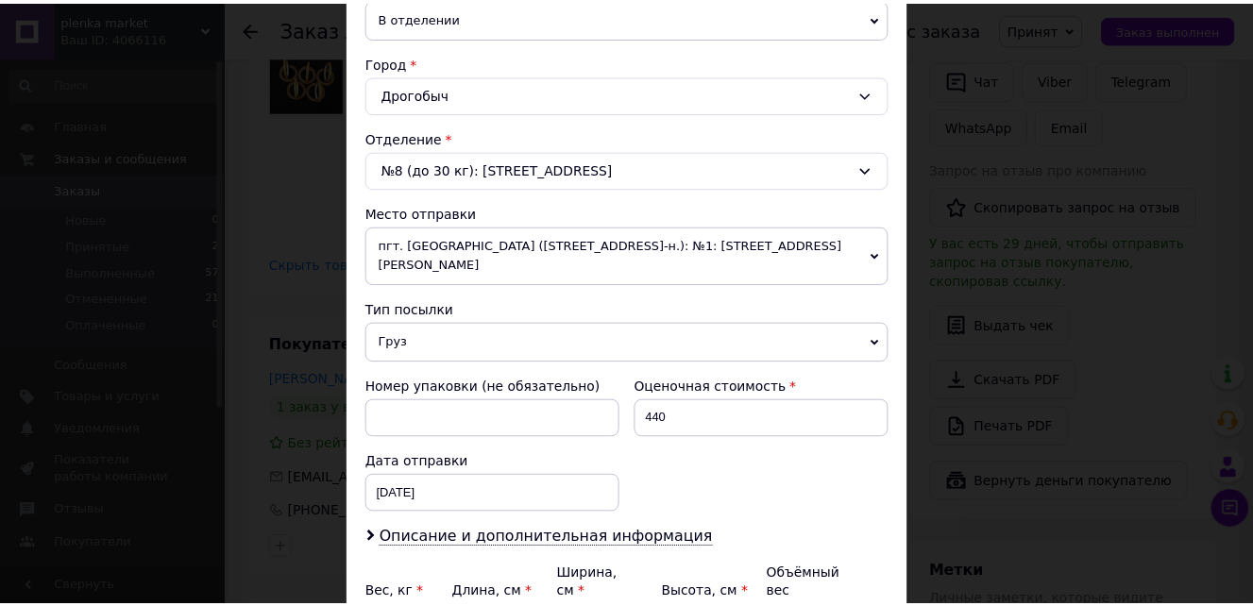
scroll to position [0, 0]
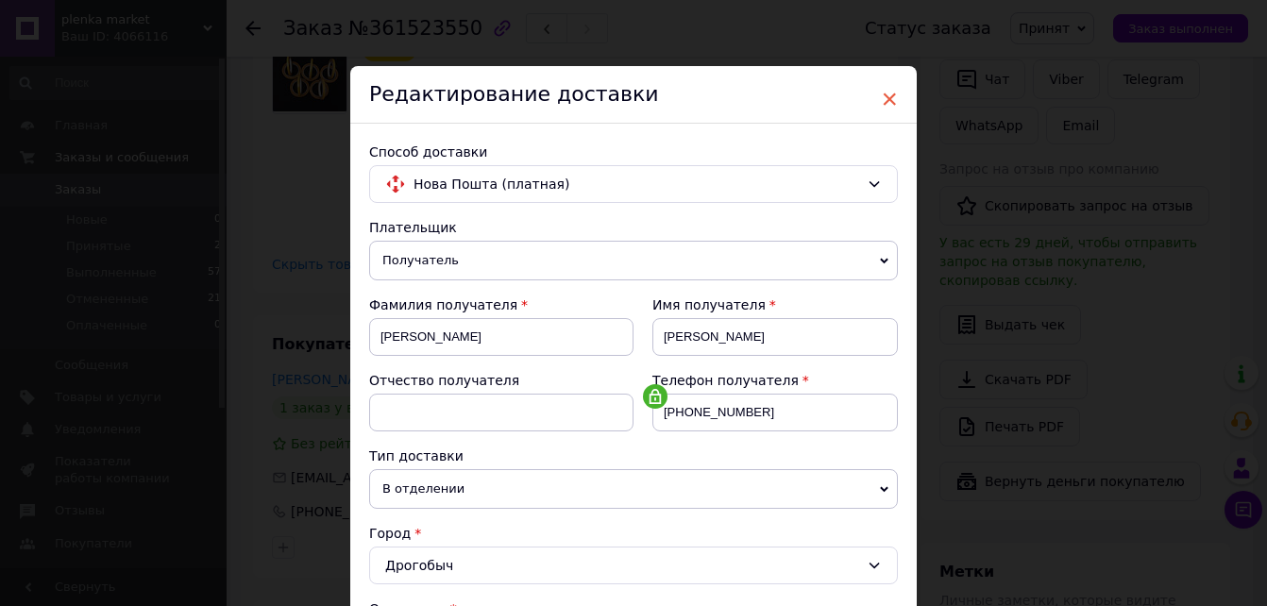
click at [883, 97] on span "×" at bounding box center [889, 99] width 17 height 32
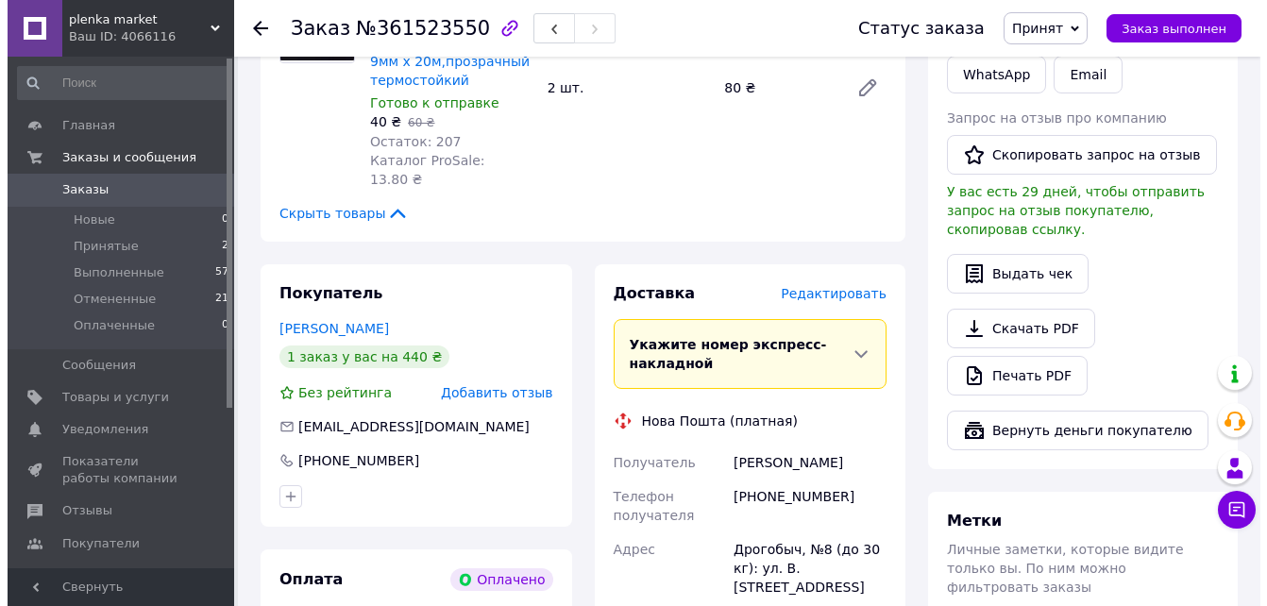
scroll to position [566, 0]
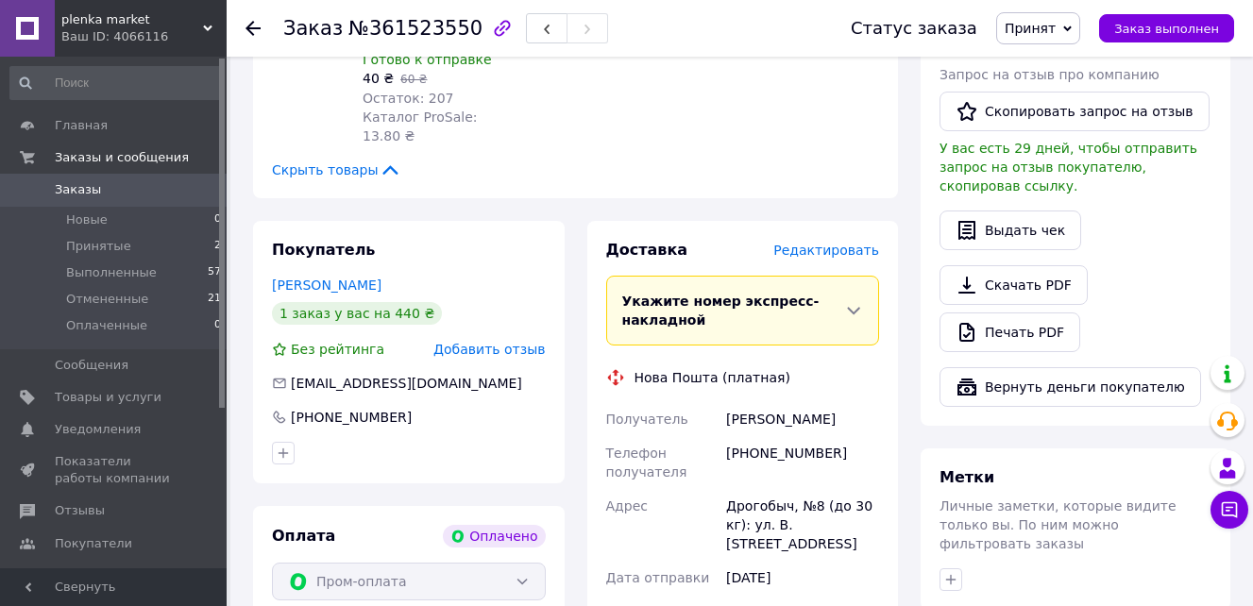
click at [838, 243] on span "Редактировать" at bounding box center [826, 250] width 106 height 15
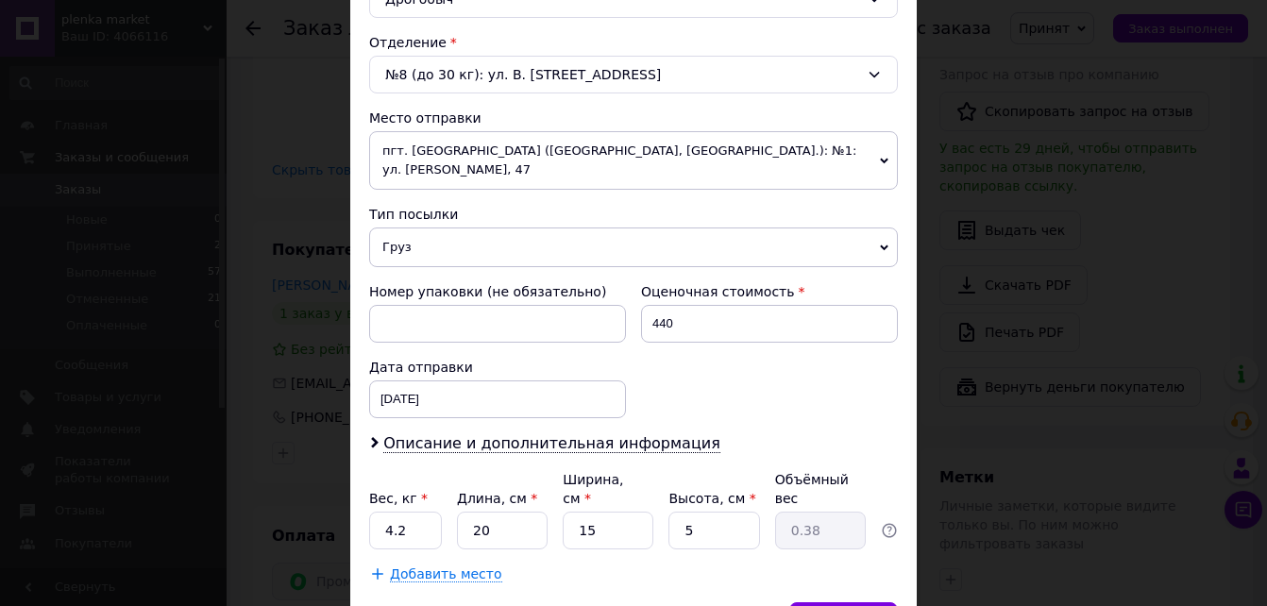
click at [876, 134] on span "пгт. [GEOGRAPHIC_DATA] ([GEOGRAPHIC_DATA], [GEOGRAPHIC_DATA].): №1: ул. [PERSON…" at bounding box center [633, 160] width 529 height 59
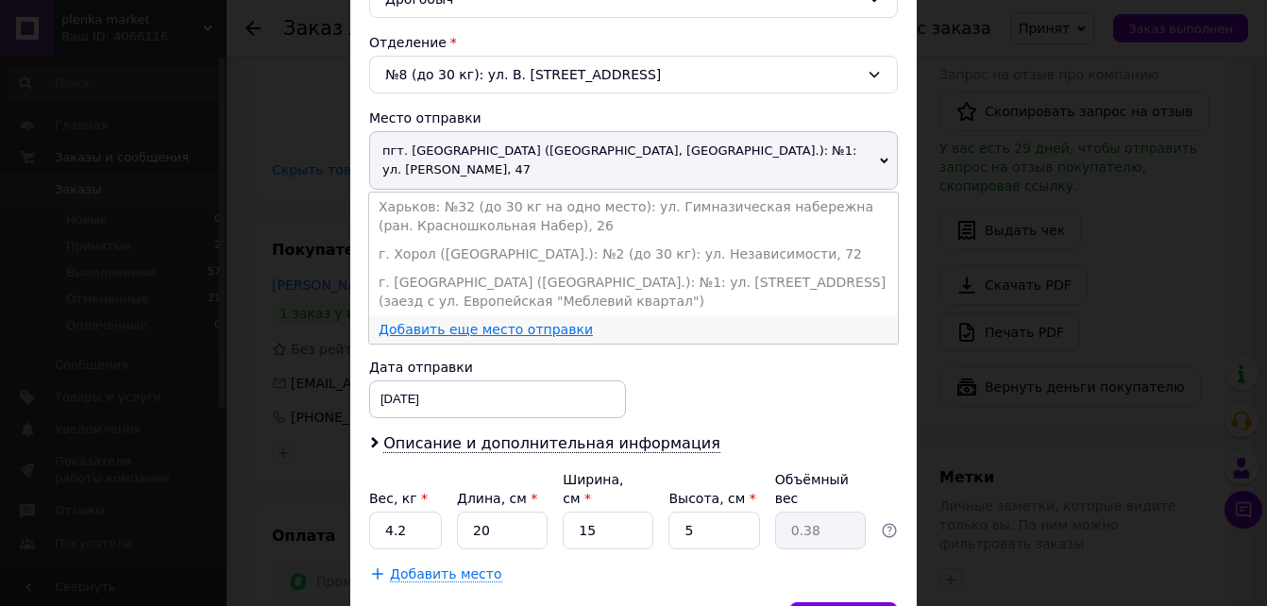
click at [457, 322] on link "Добавить еще место отправки" at bounding box center [486, 329] width 214 height 15
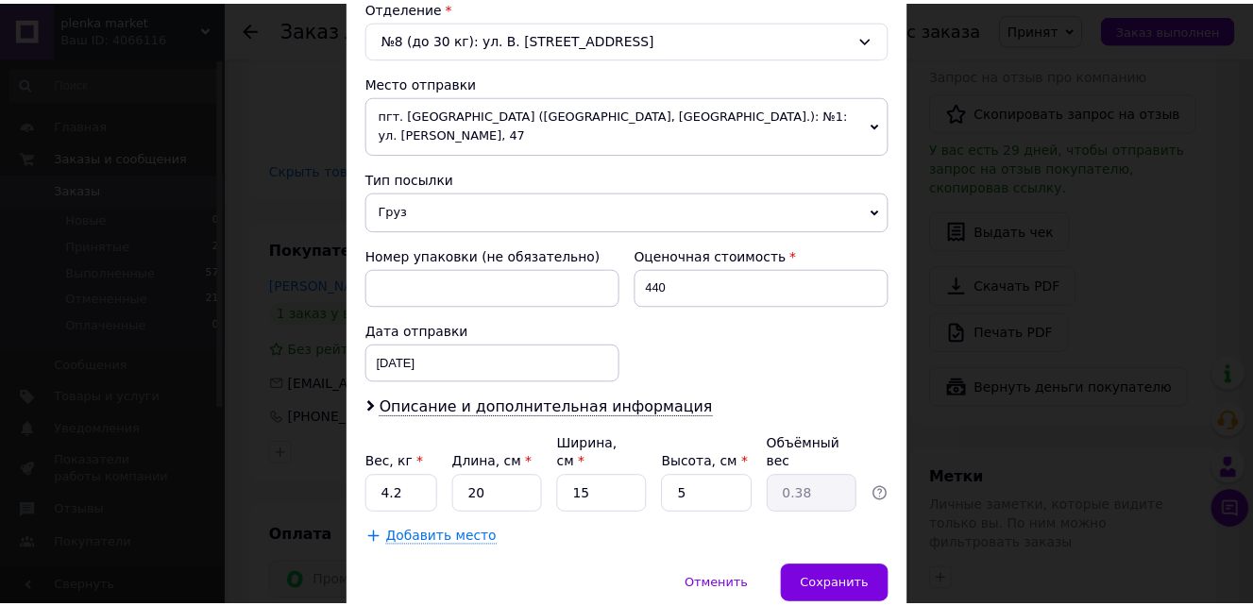
scroll to position [648, 0]
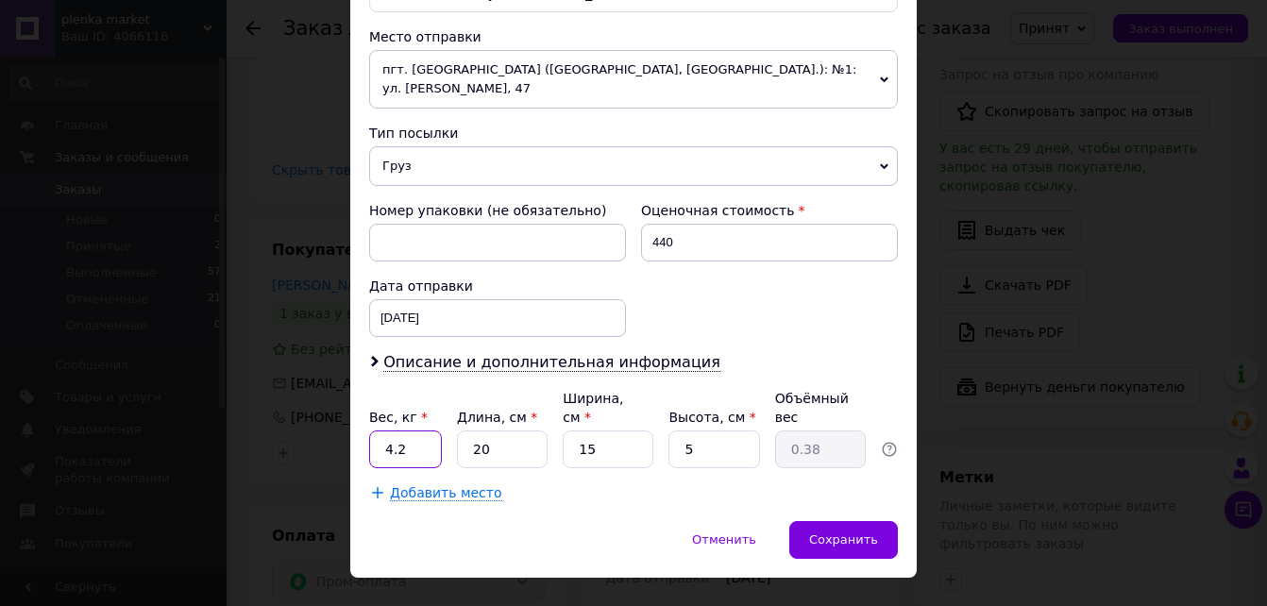
click at [403, 430] on input "4.2" at bounding box center [405, 449] width 73 height 38
type input "4"
type input "0.5"
click at [861, 532] on span "Сохранить" at bounding box center [843, 539] width 69 height 14
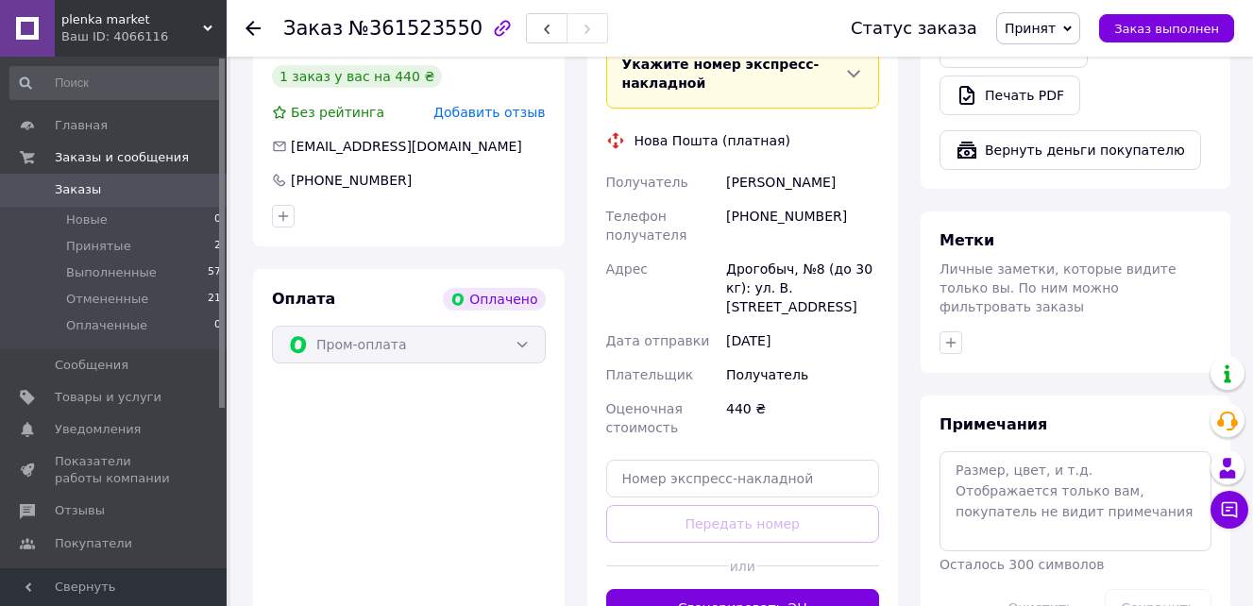
scroll to position [850, 0]
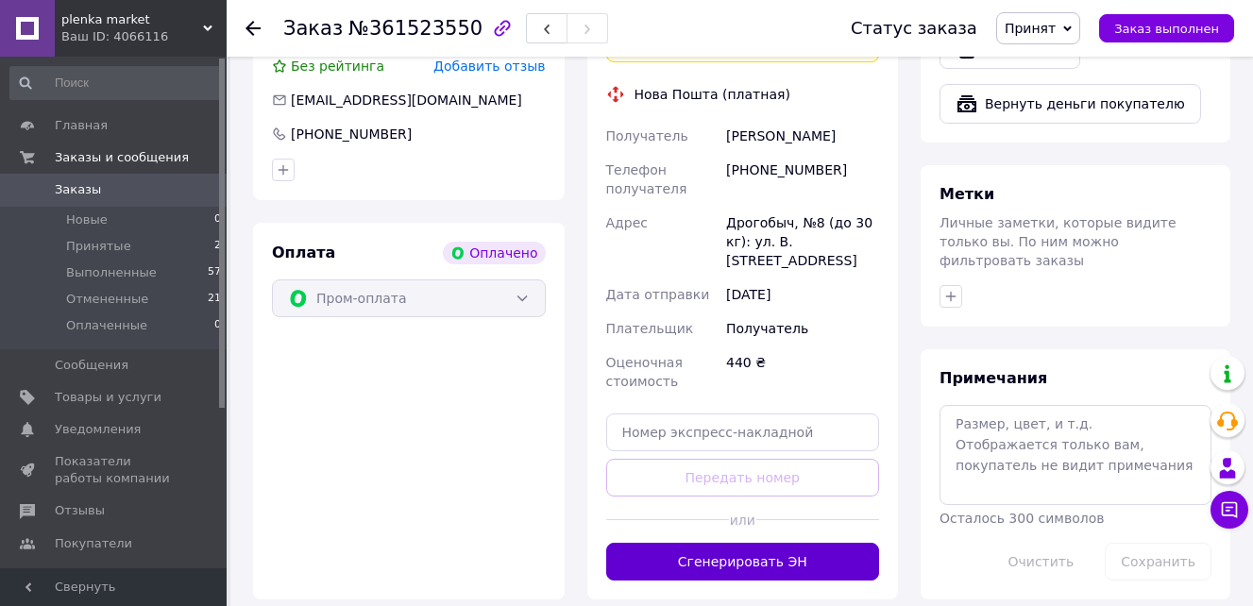
click at [689, 543] on button "Сгенерировать ЭН" at bounding box center [743, 562] width 274 height 38
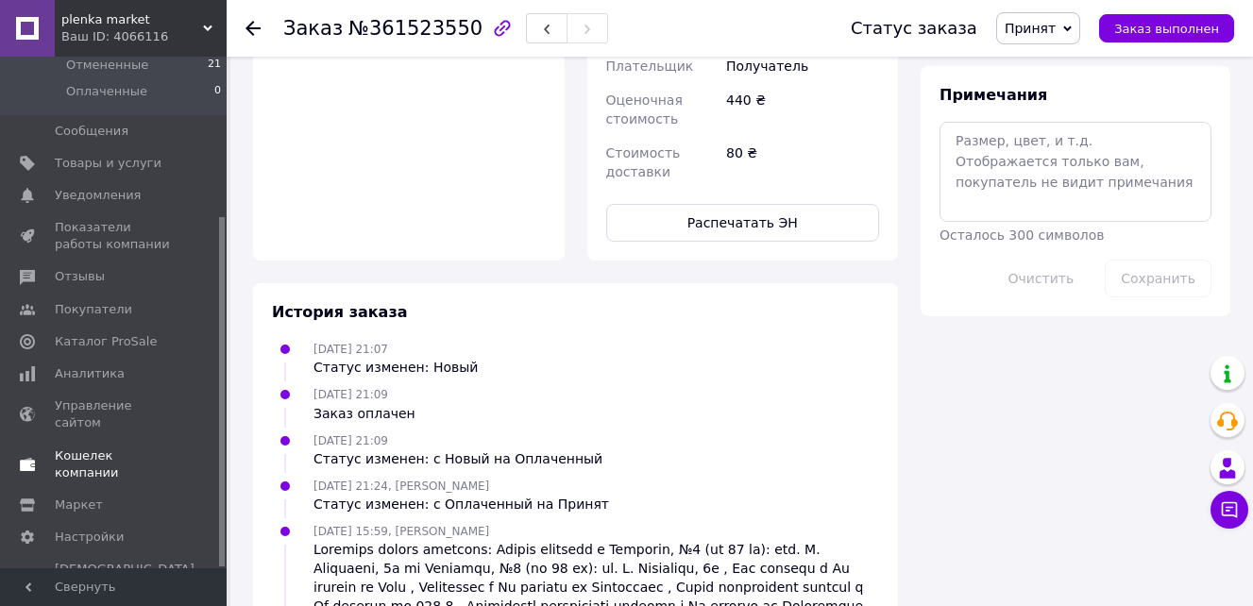
scroll to position [1209, 0]
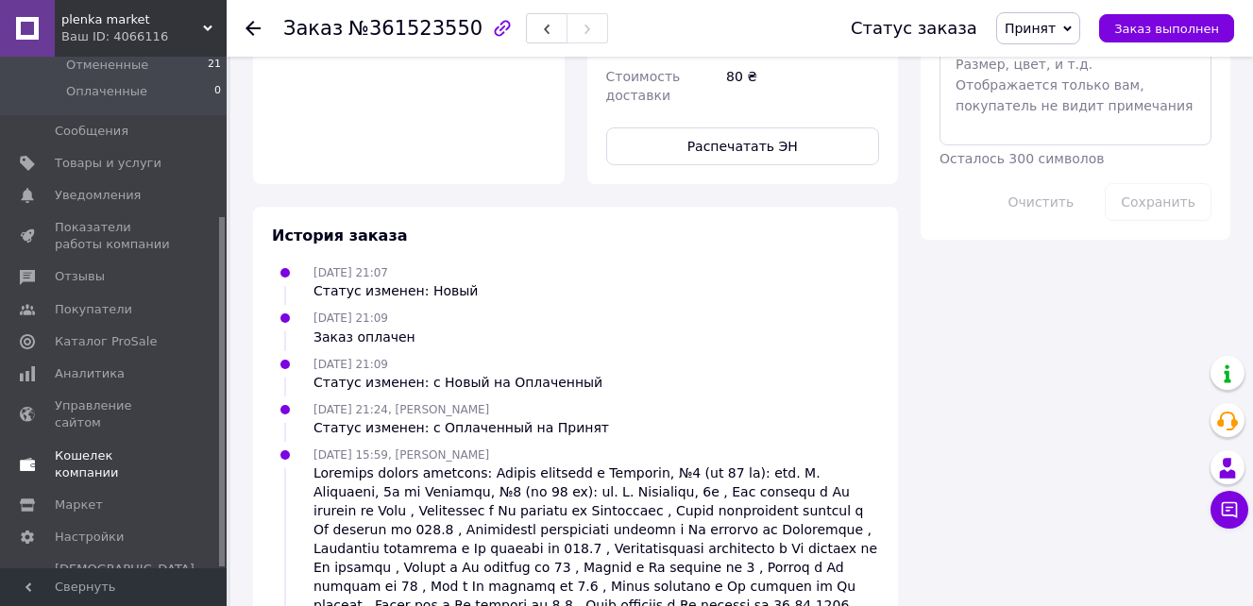
click at [125, 447] on span "Кошелек компании" at bounding box center [115, 464] width 120 height 34
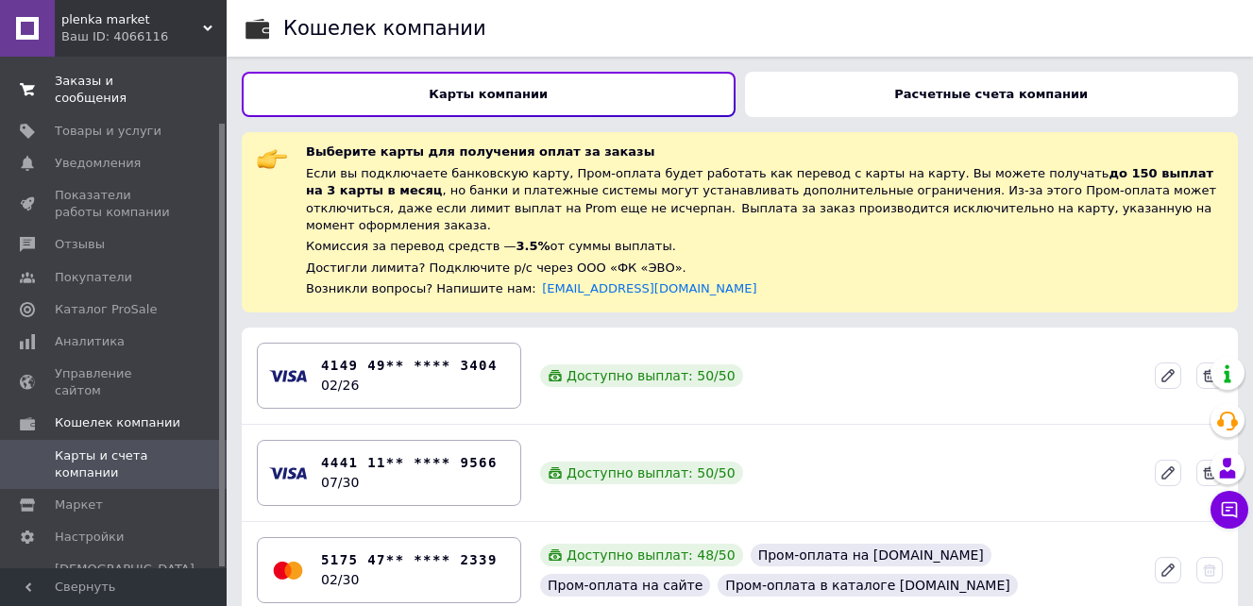
click at [123, 83] on span "Заказы и сообщения" at bounding box center [115, 90] width 120 height 34
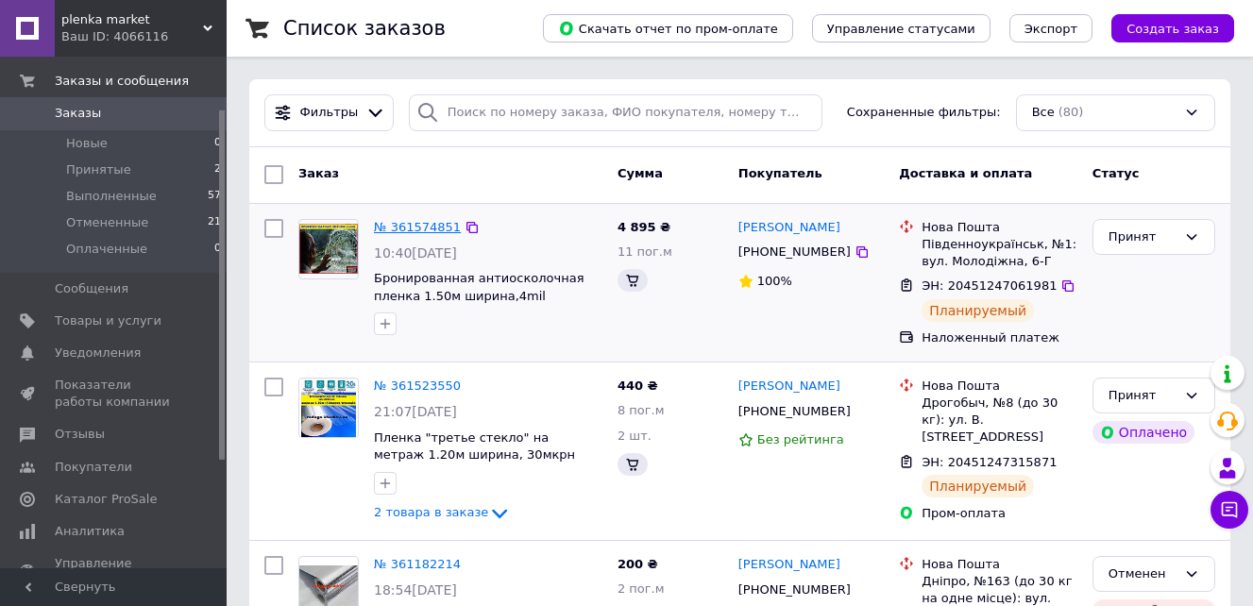
click at [410, 226] on link "№ 361574851" at bounding box center [417, 227] width 87 height 14
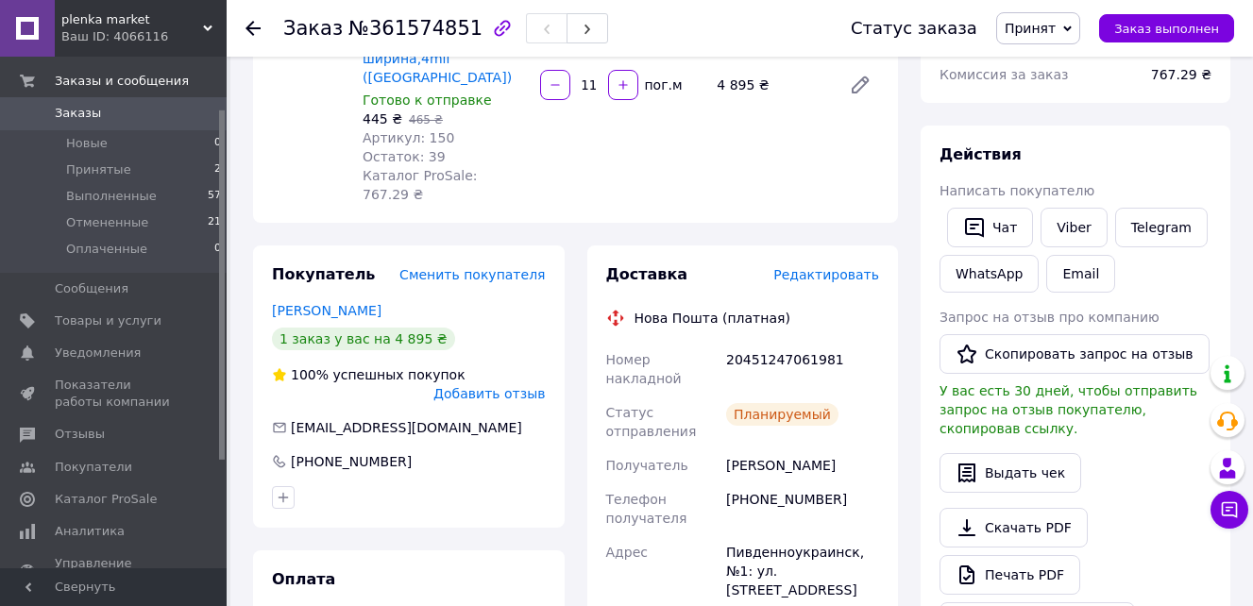
scroll to position [283, 0]
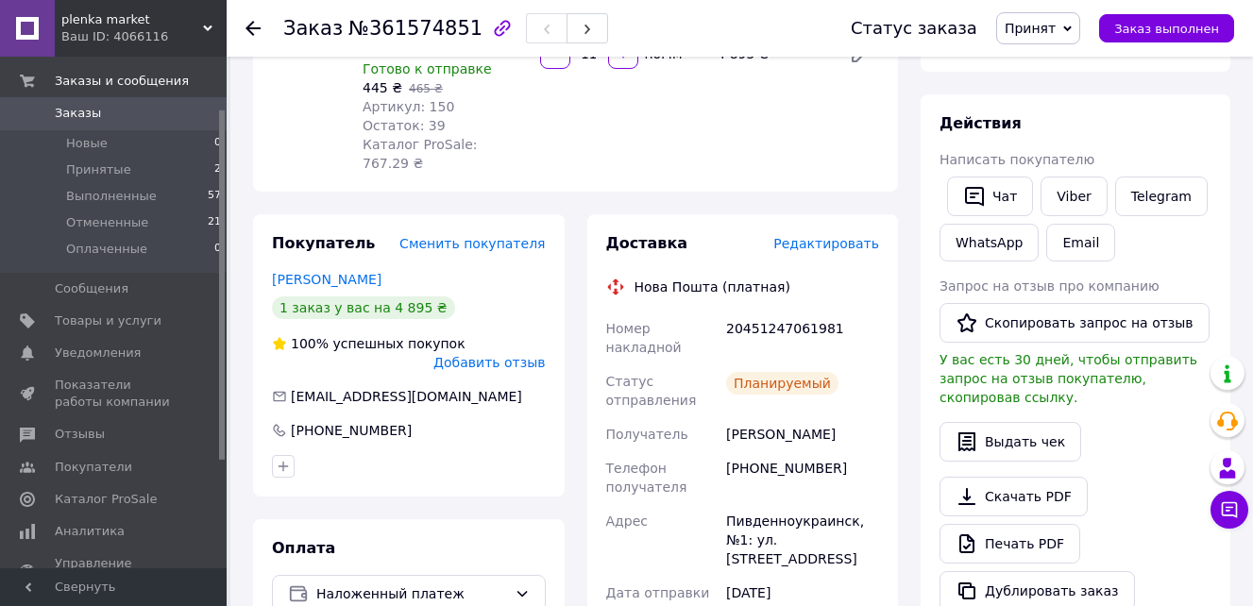
click at [834, 236] on span "Редактировать" at bounding box center [826, 243] width 106 height 15
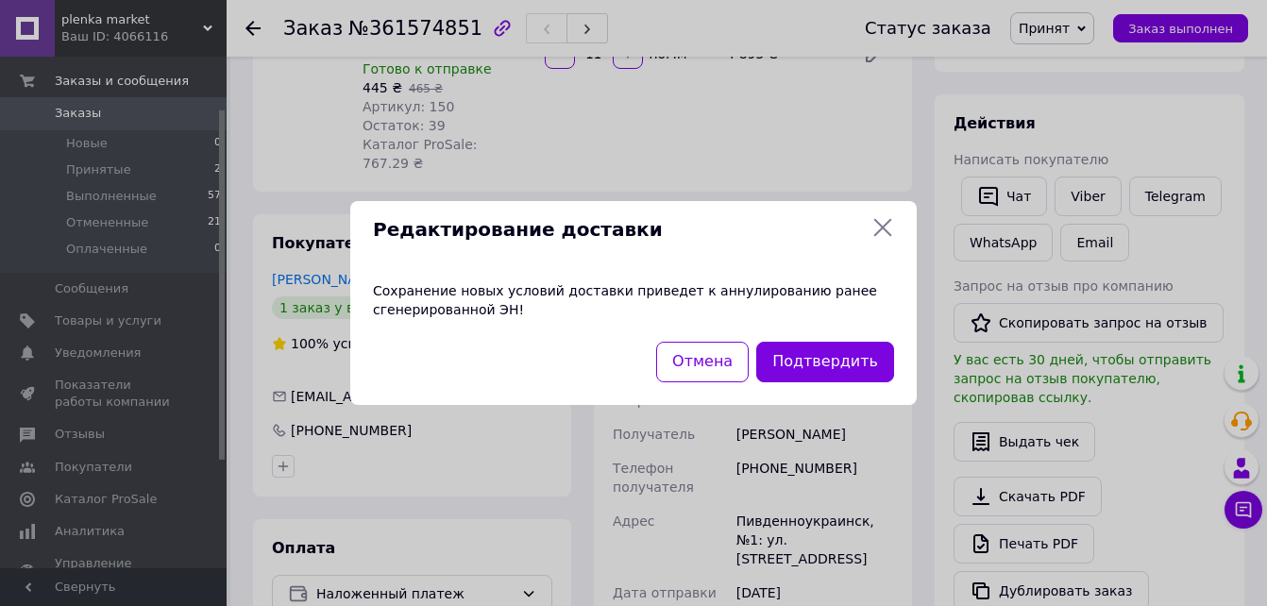
click at [886, 220] on icon at bounding box center [882, 227] width 23 height 23
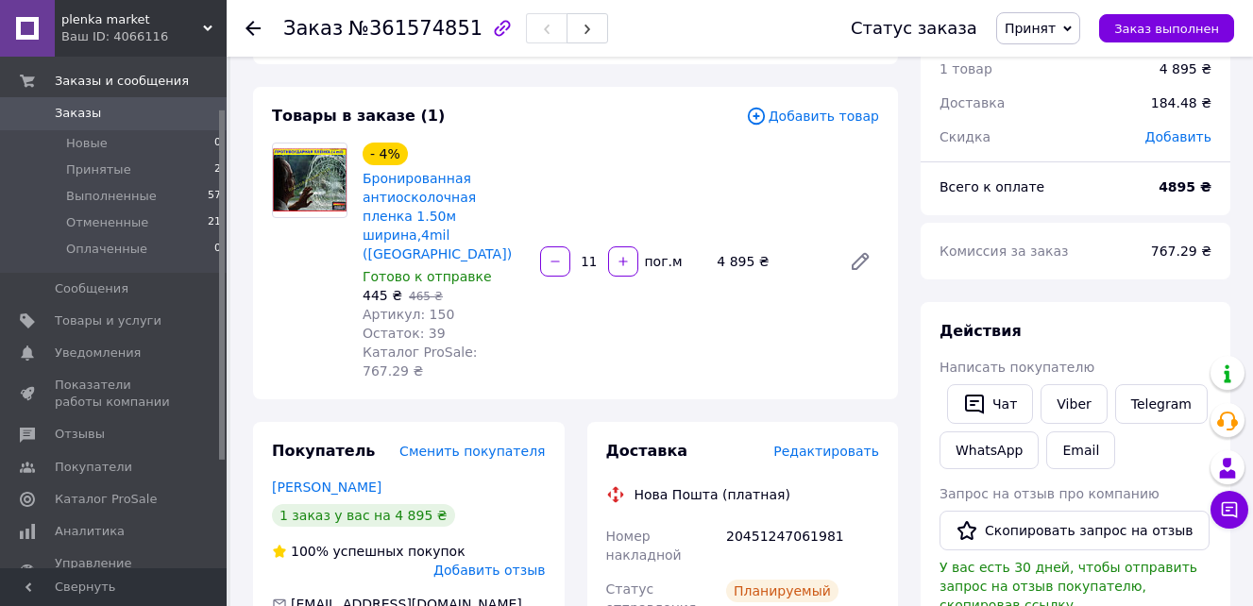
scroll to position [120, 0]
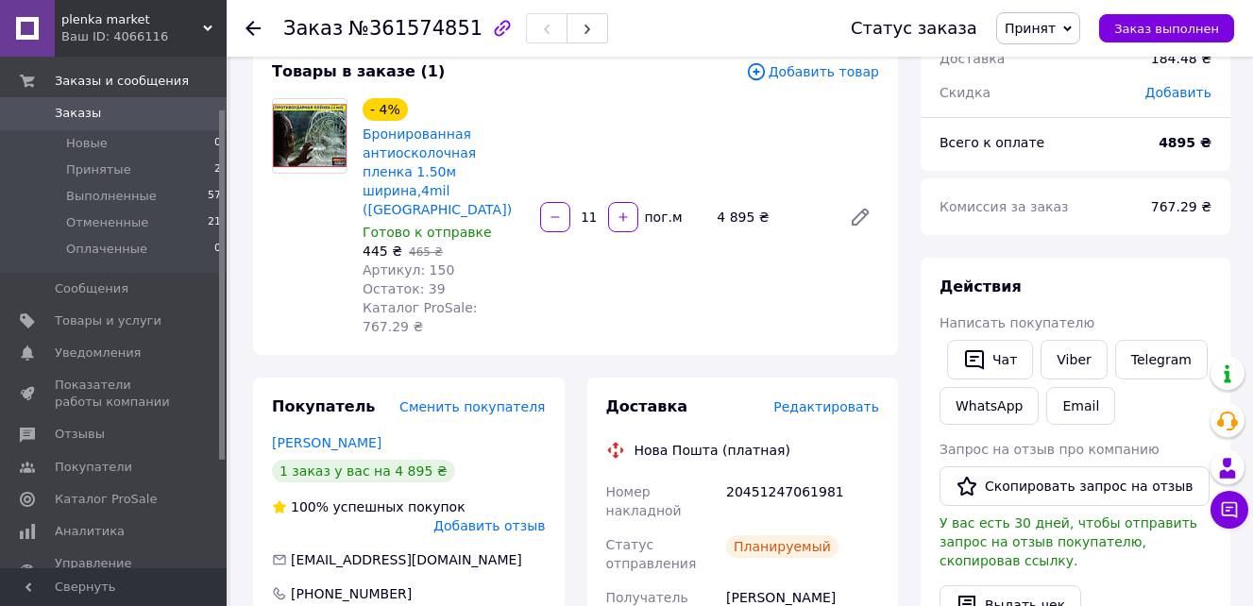
click at [249, 27] on use at bounding box center [252, 28] width 15 height 15
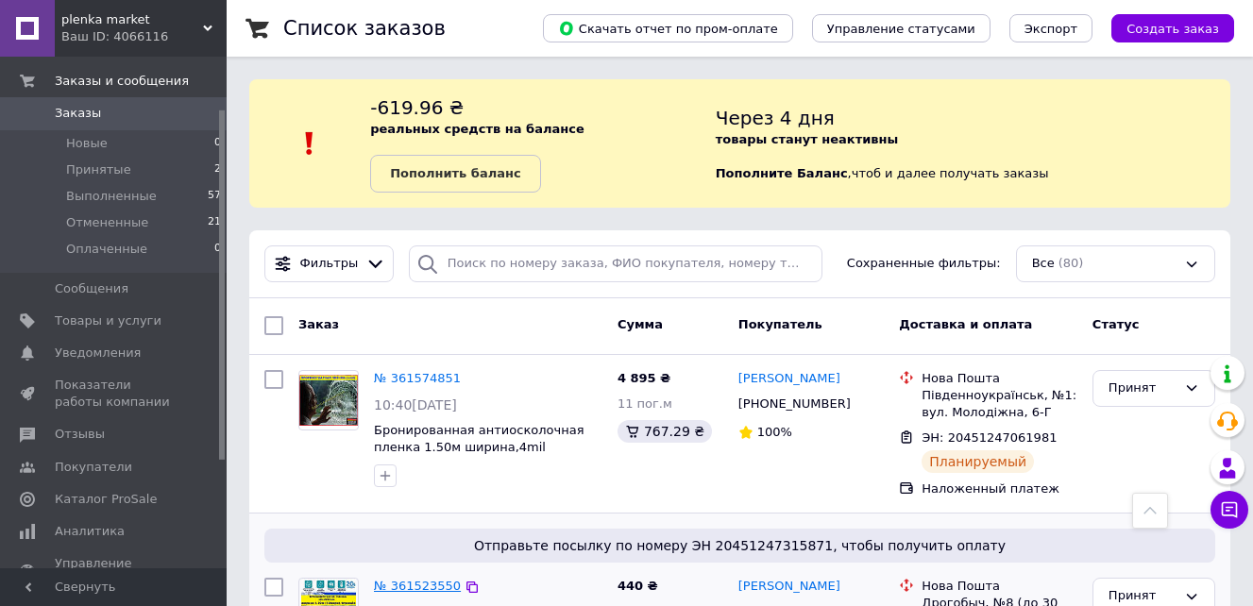
scroll to position [340, 0]
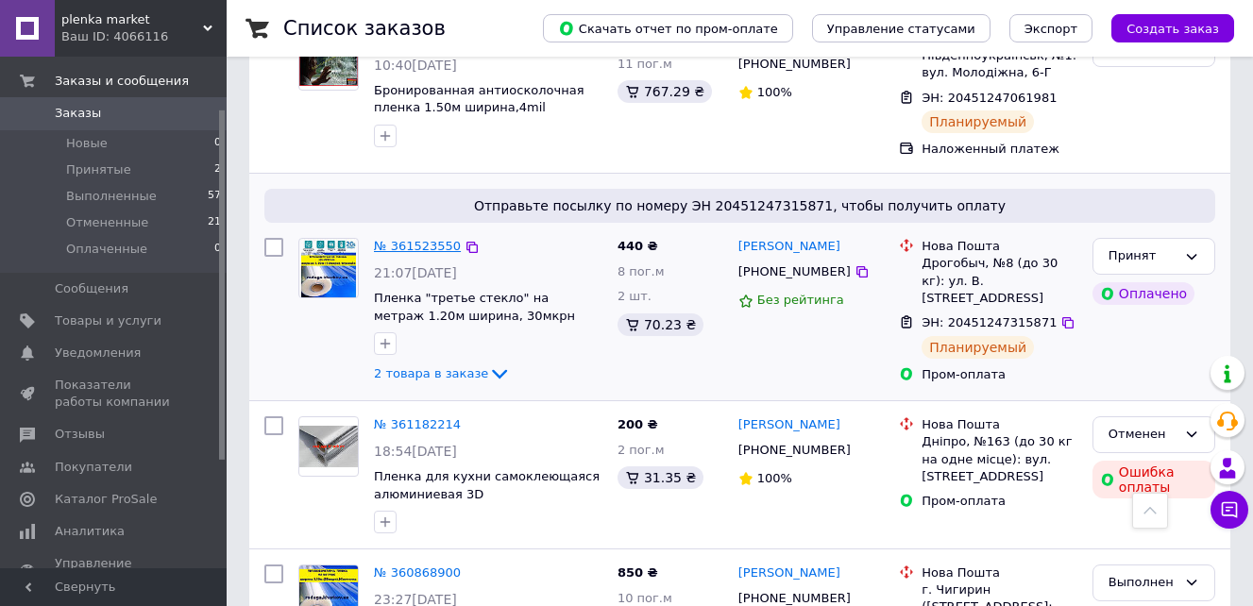
click at [419, 244] on link "№ 361523550" at bounding box center [417, 246] width 87 height 14
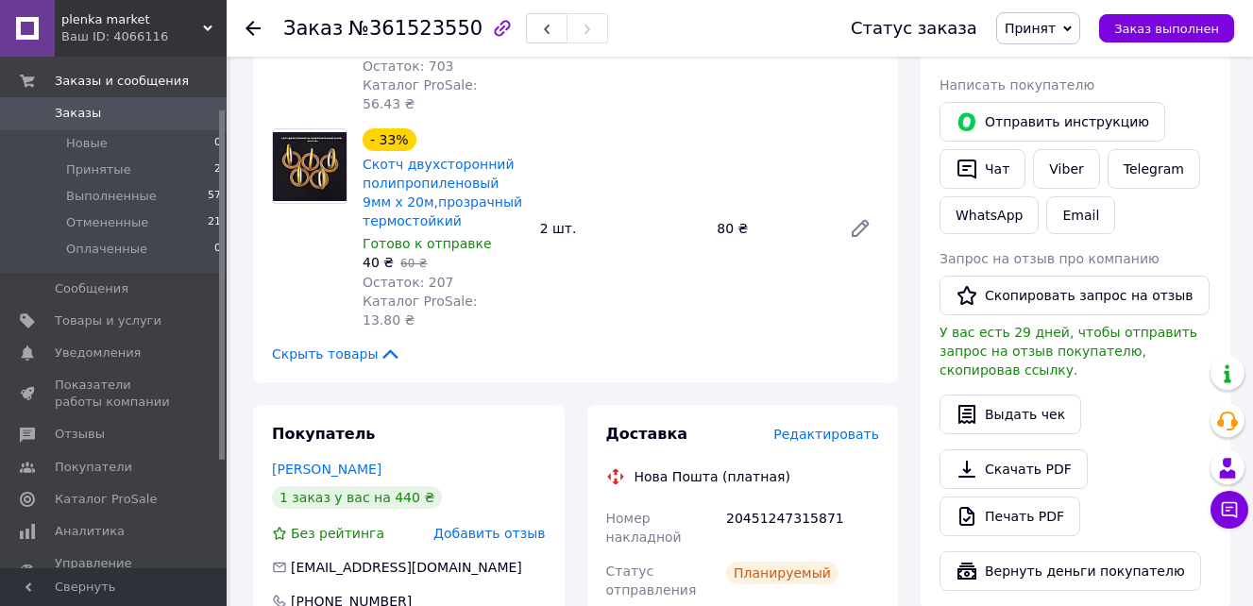
scroll to position [434, 0]
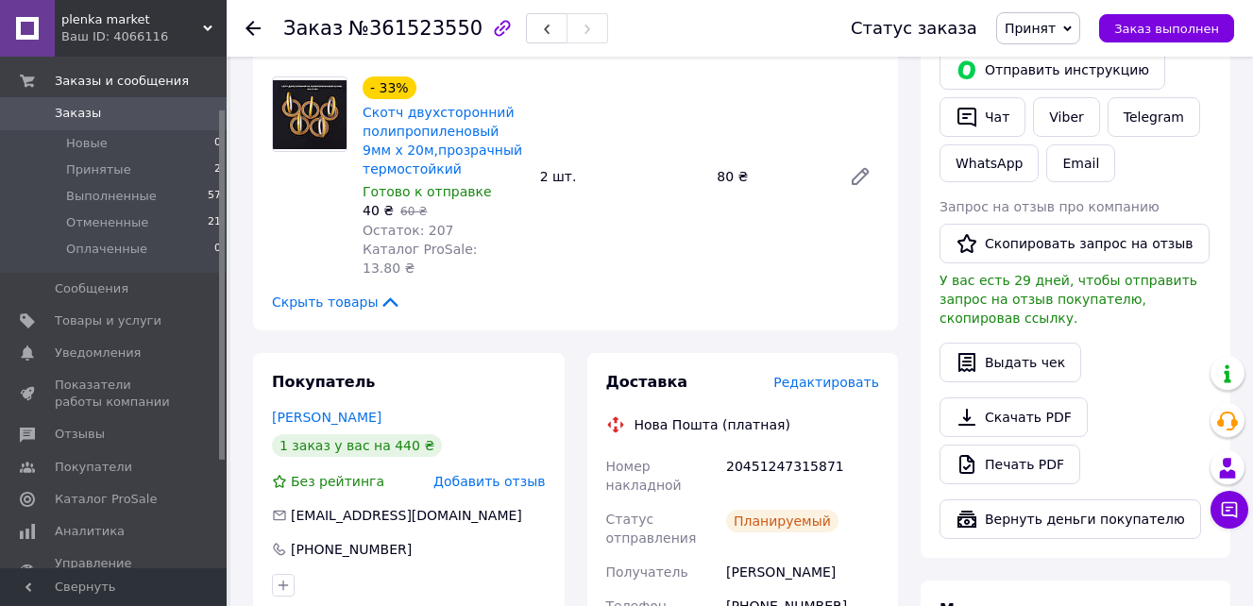
click at [251, 31] on icon at bounding box center [252, 28] width 15 height 15
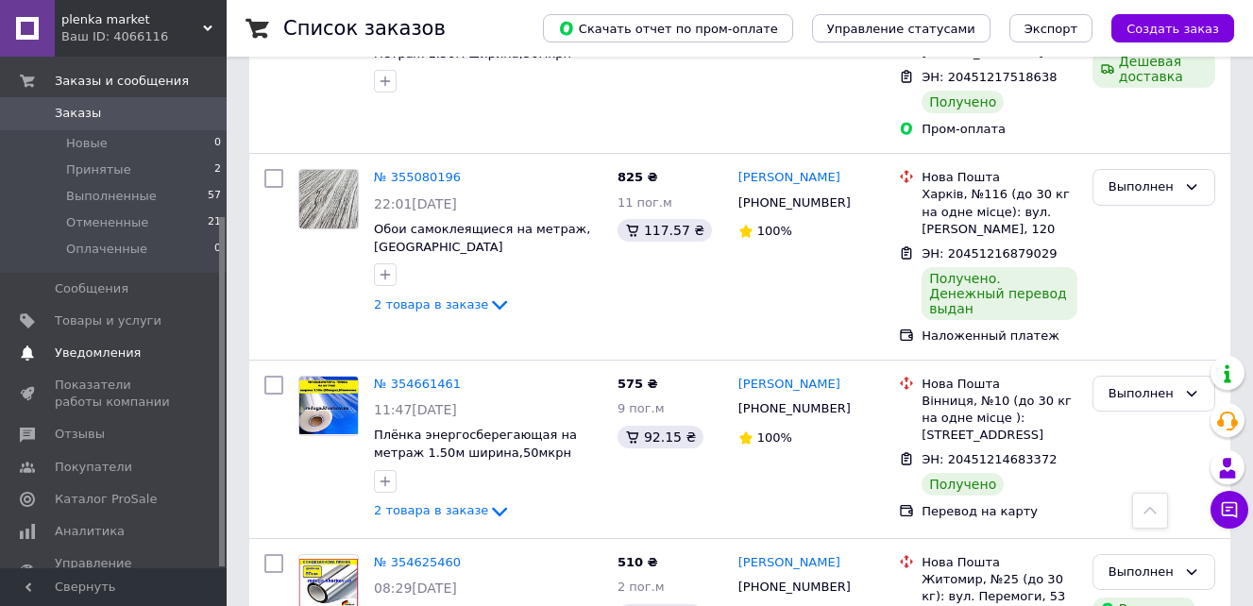
scroll to position [234, 0]
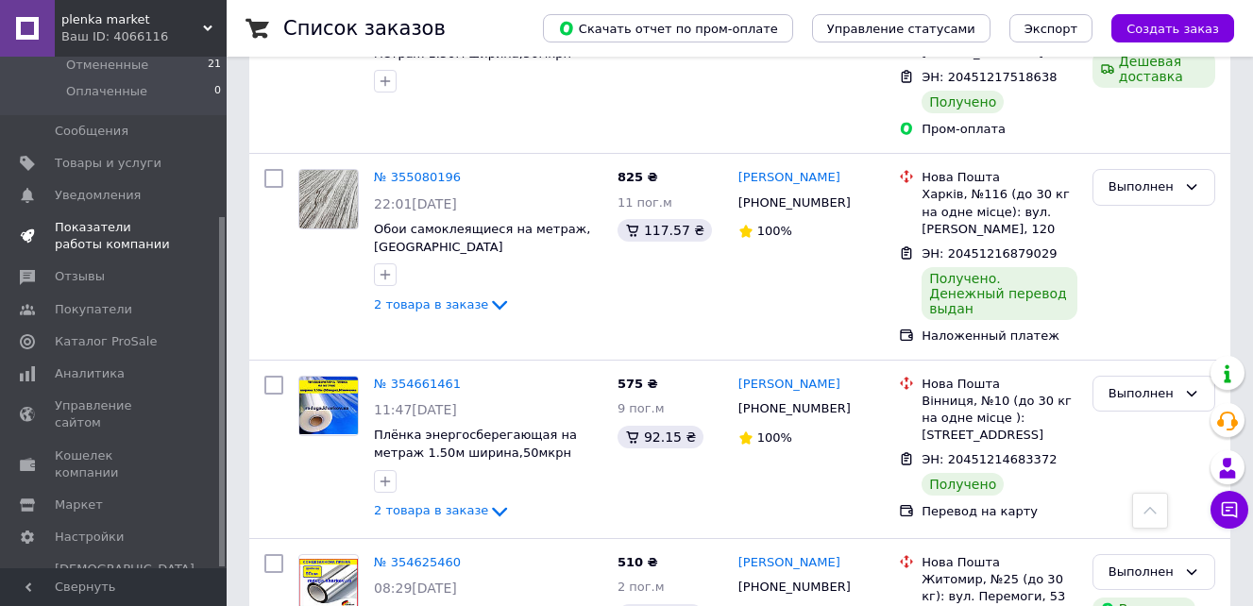
click at [88, 229] on span "Показатели работы компании" at bounding box center [115, 236] width 120 height 34
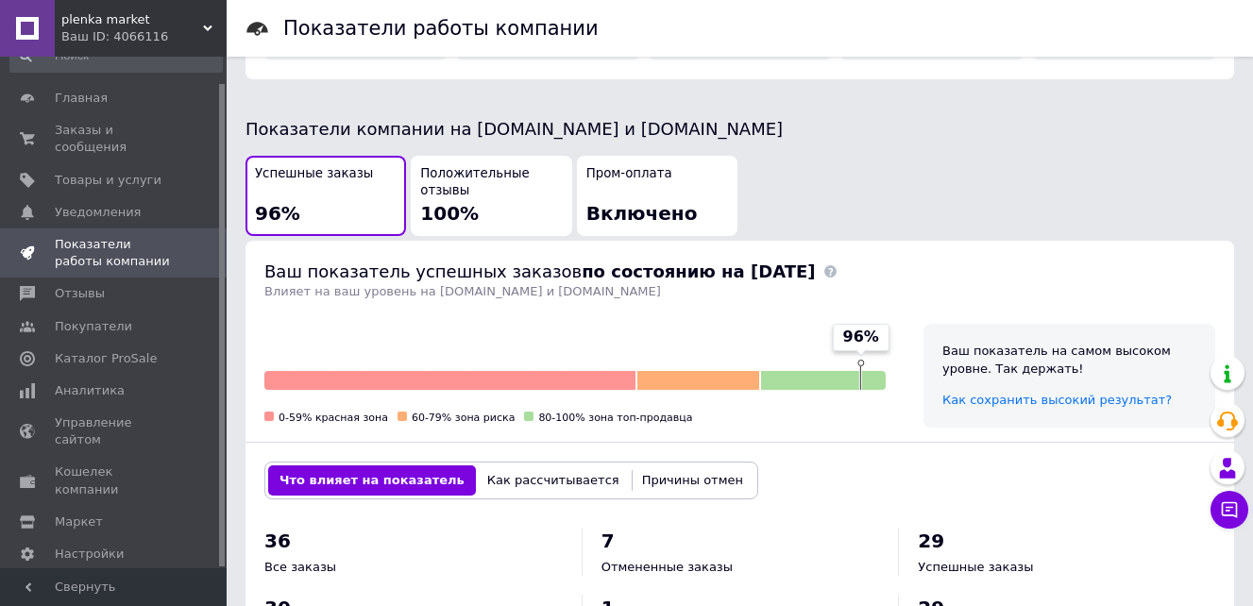
scroll to position [378, 0]
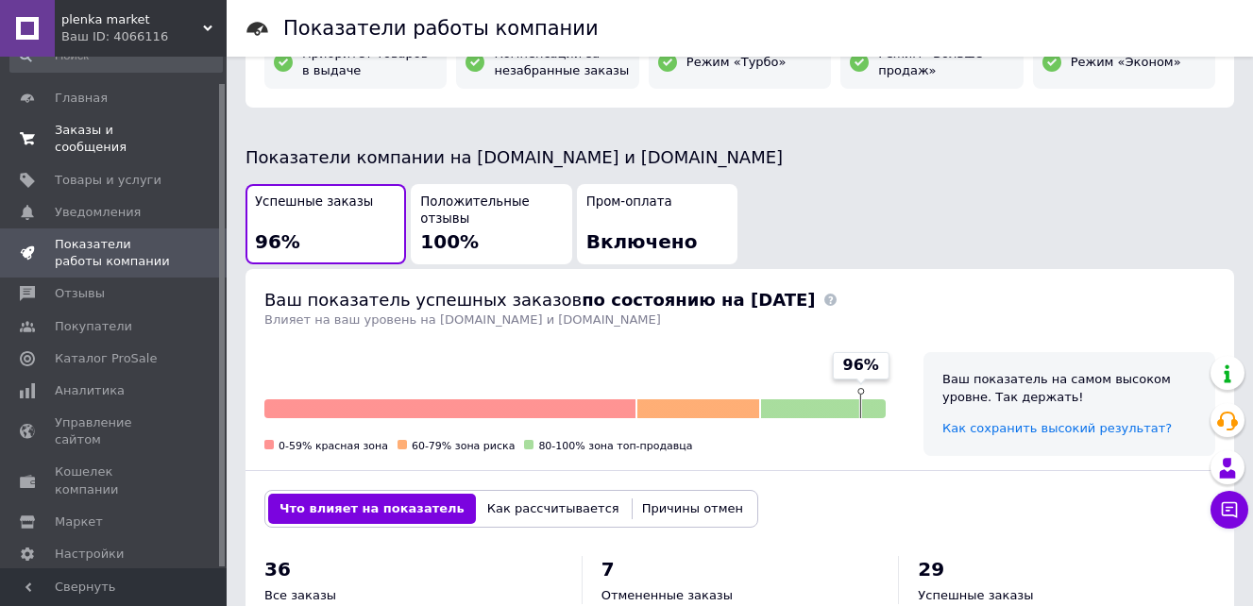
click at [102, 131] on span "Заказы и сообщения" at bounding box center [115, 139] width 120 height 34
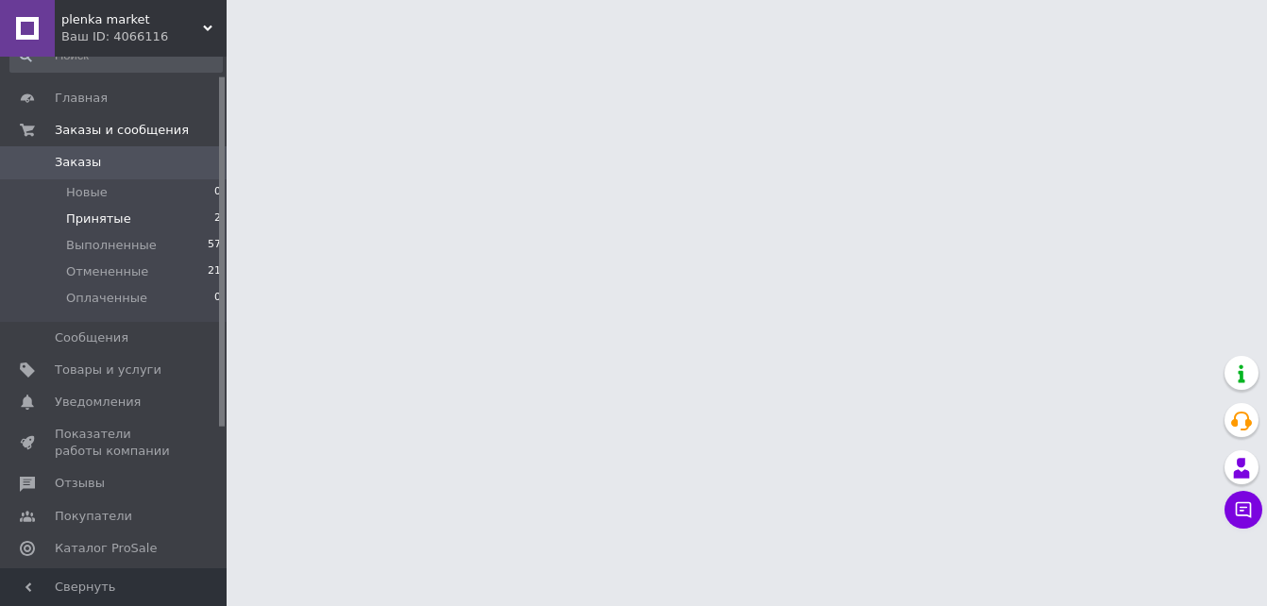
click at [82, 220] on span "Принятые" at bounding box center [98, 219] width 65 height 17
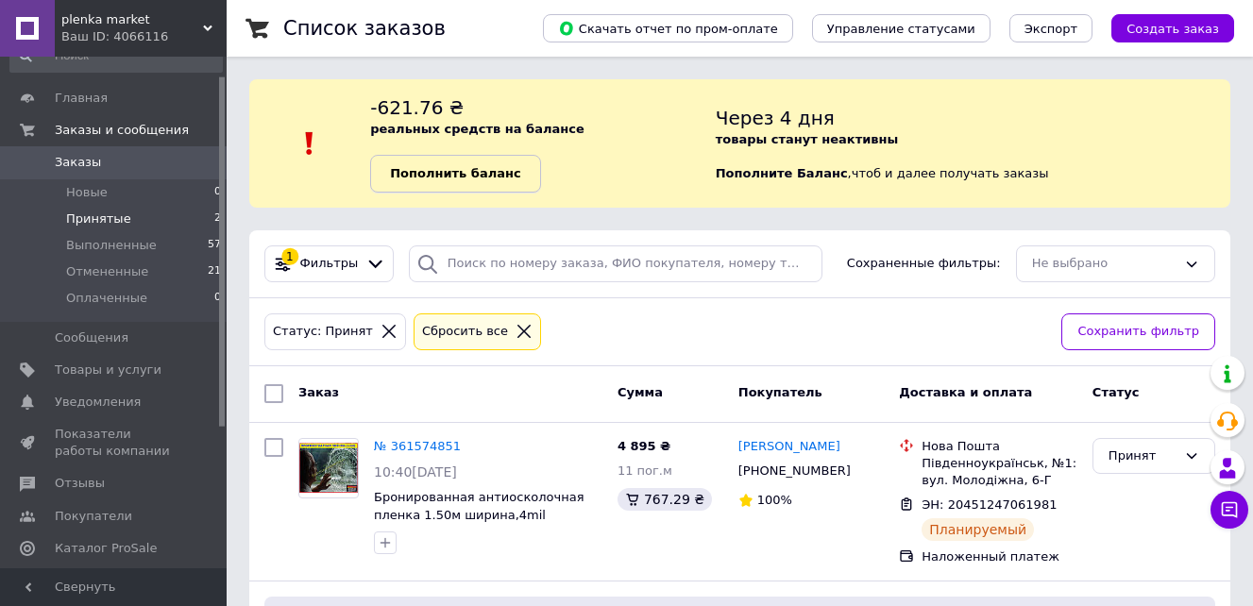
click at [439, 175] on b "Пополнить баланс" at bounding box center [455, 173] width 130 height 14
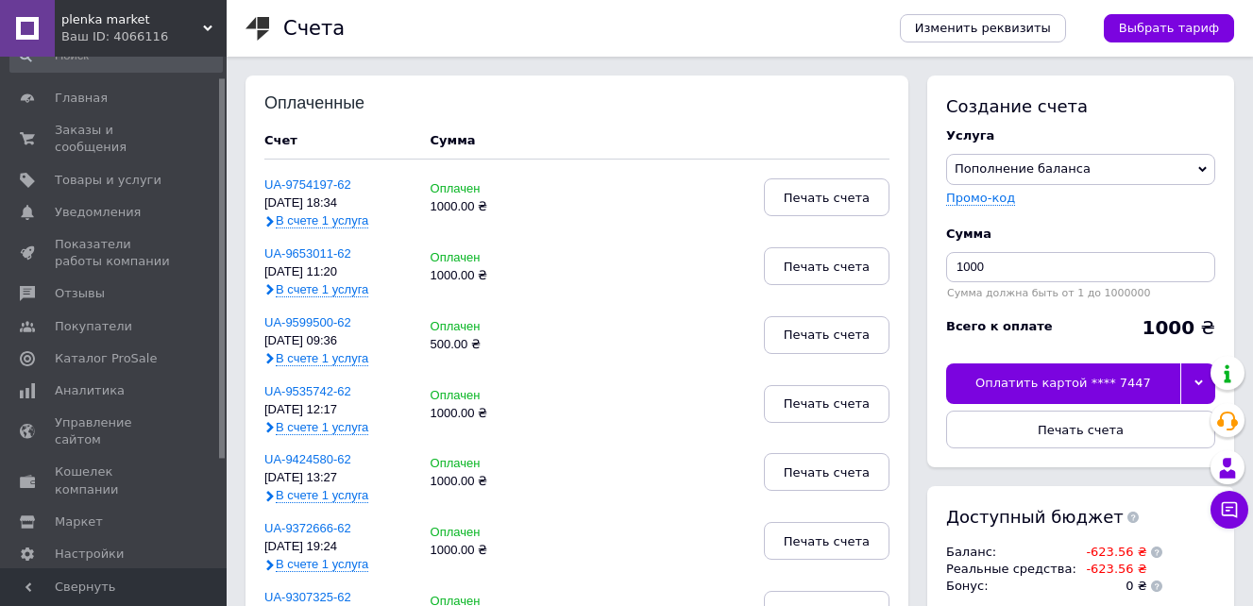
scroll to position [94, 0]
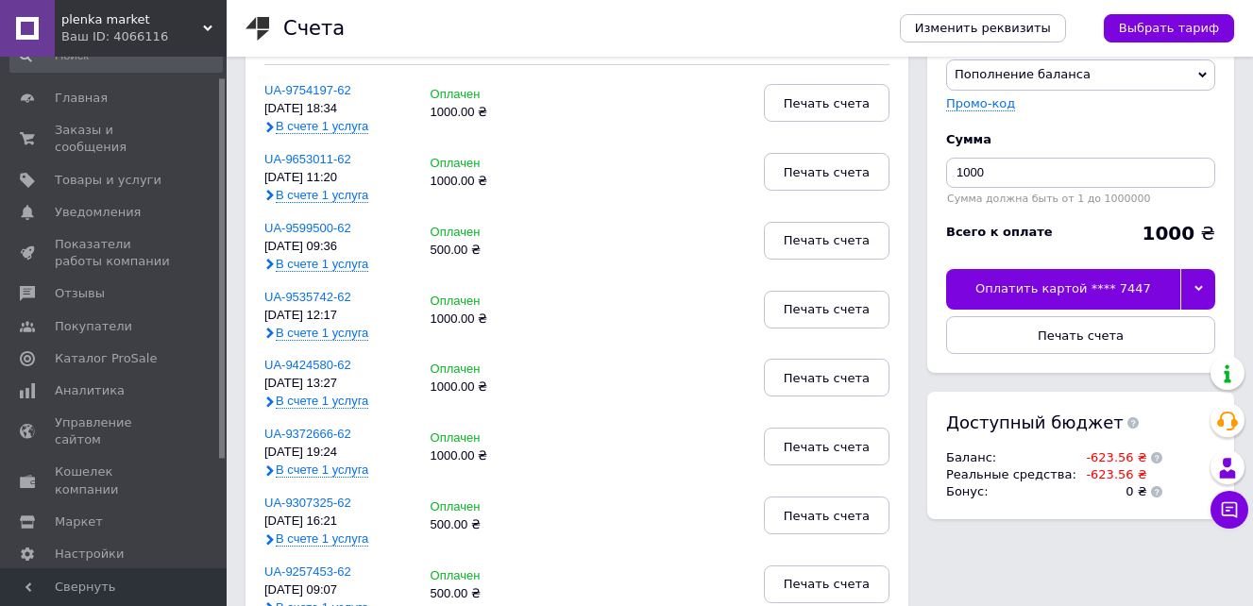
click at [1199, 278] on div at bounding box center [1197, 289] width 35 height 40
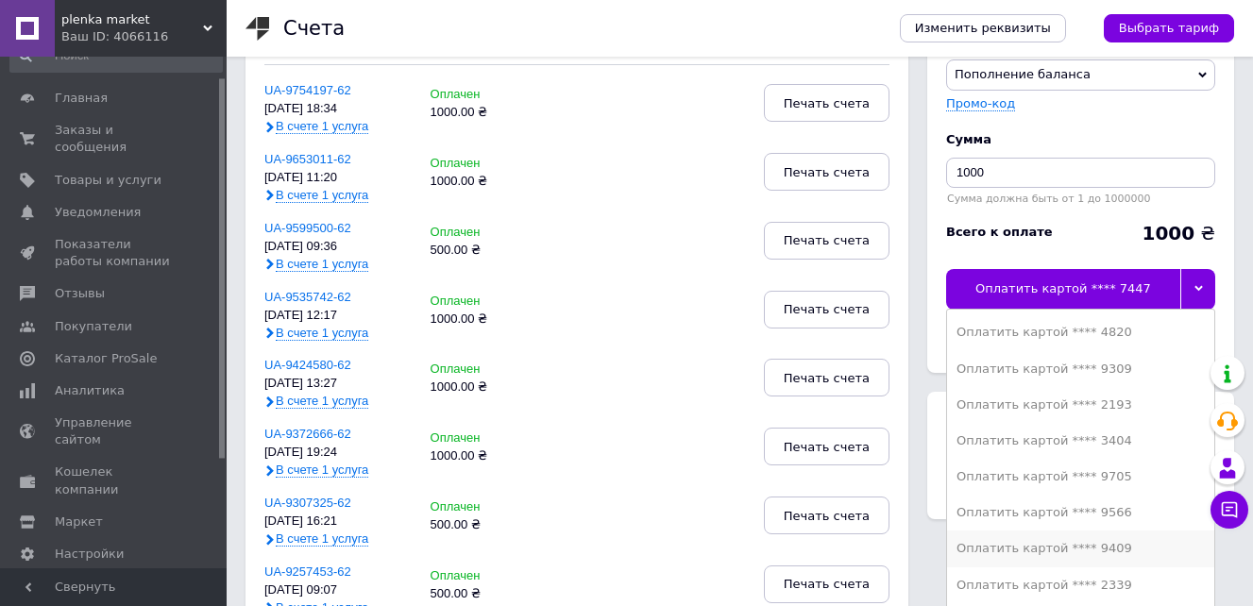
click at [1024, 549] on div "Оплатить картой **** 9409" at bounding box center [1080, 548] width 248 height 17
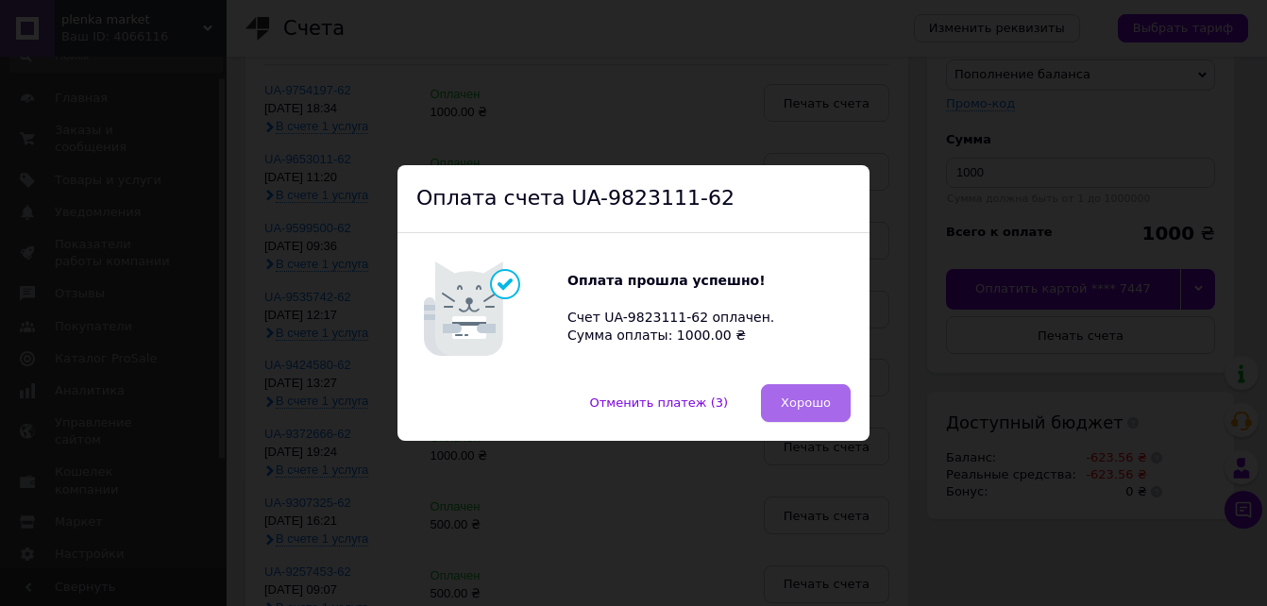
click at [816, 396] on span "Хорошо" at bounding box center [806, 403] width 50 height 14
